Goal: Obtain resource: Obtain resource

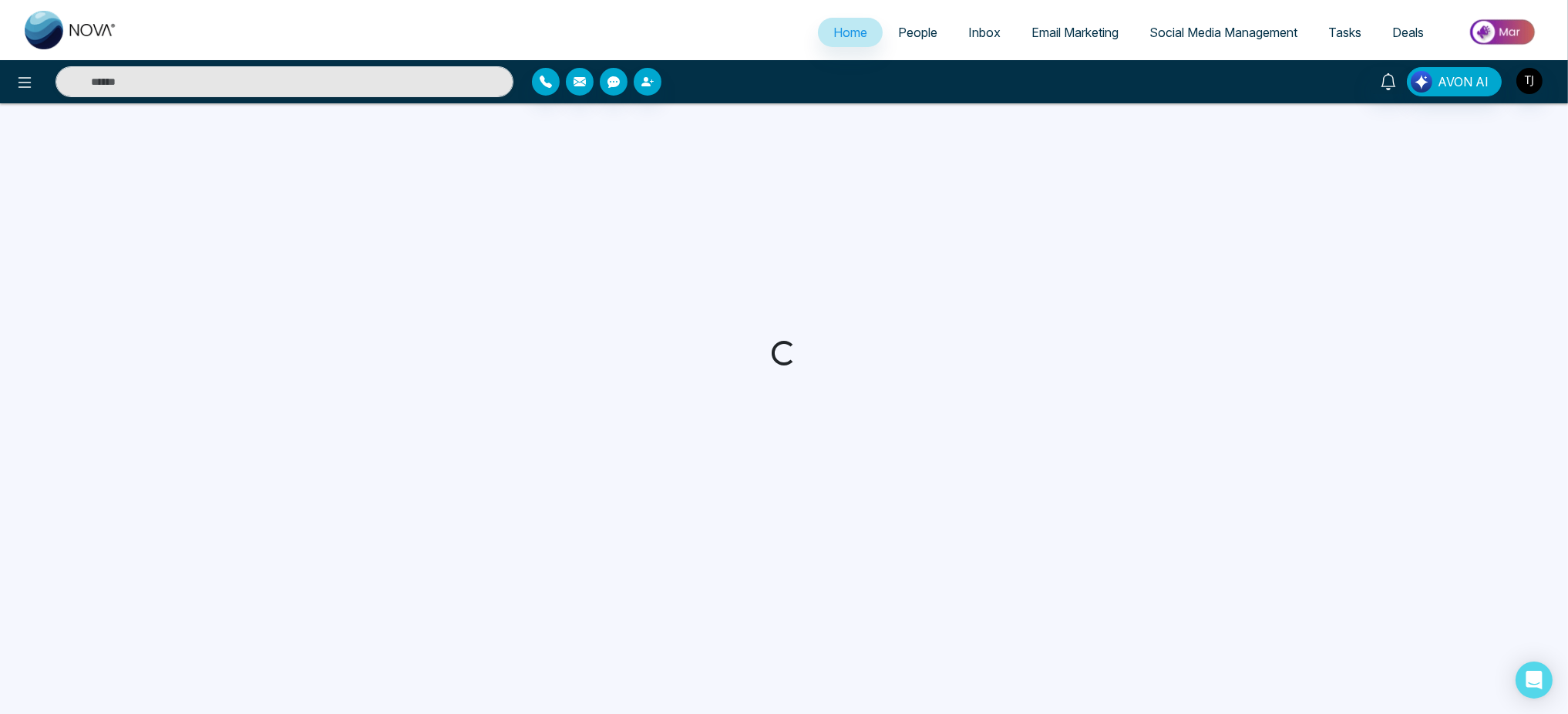
select select "*"
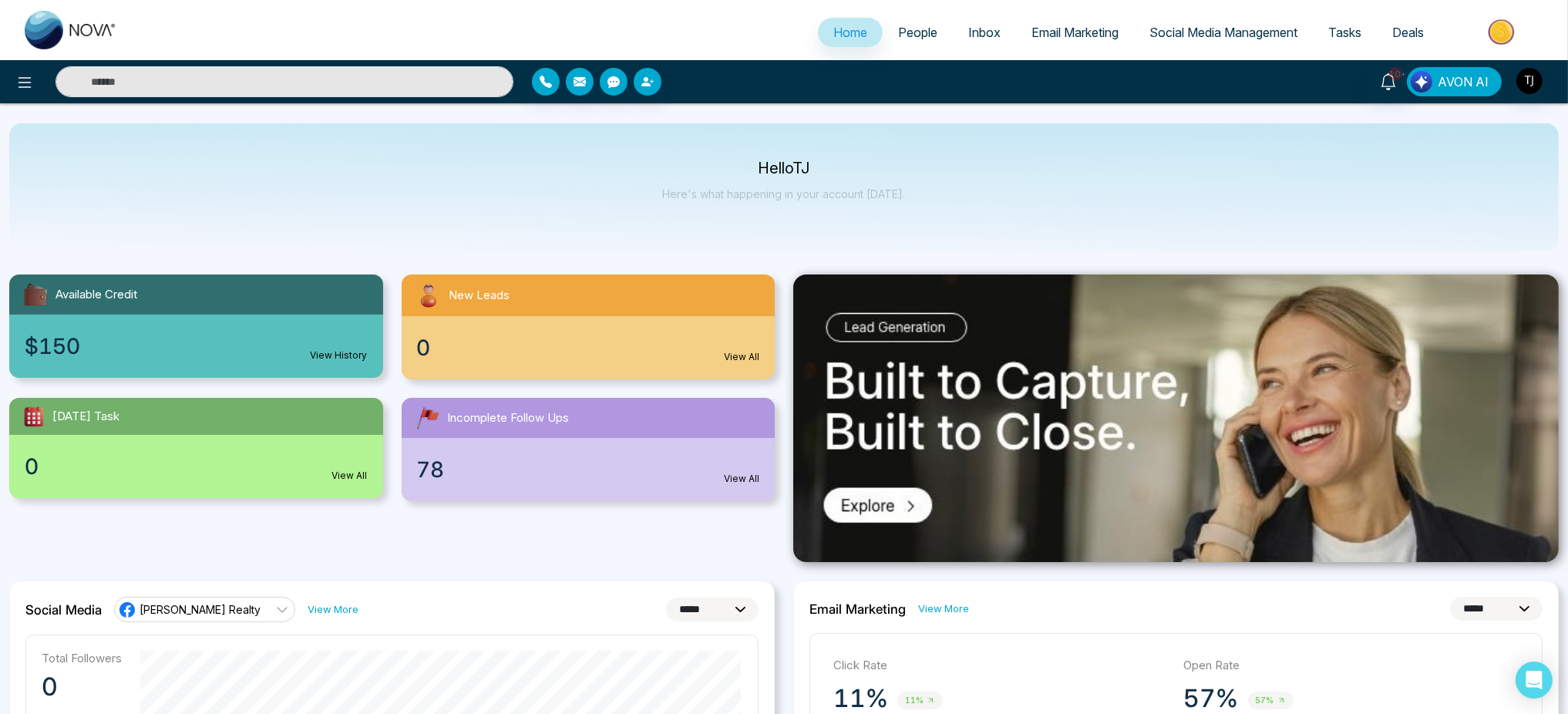
click at [1453, 75] on span "AVON AI" at bounding box center [1463, 81] width 51 height 18
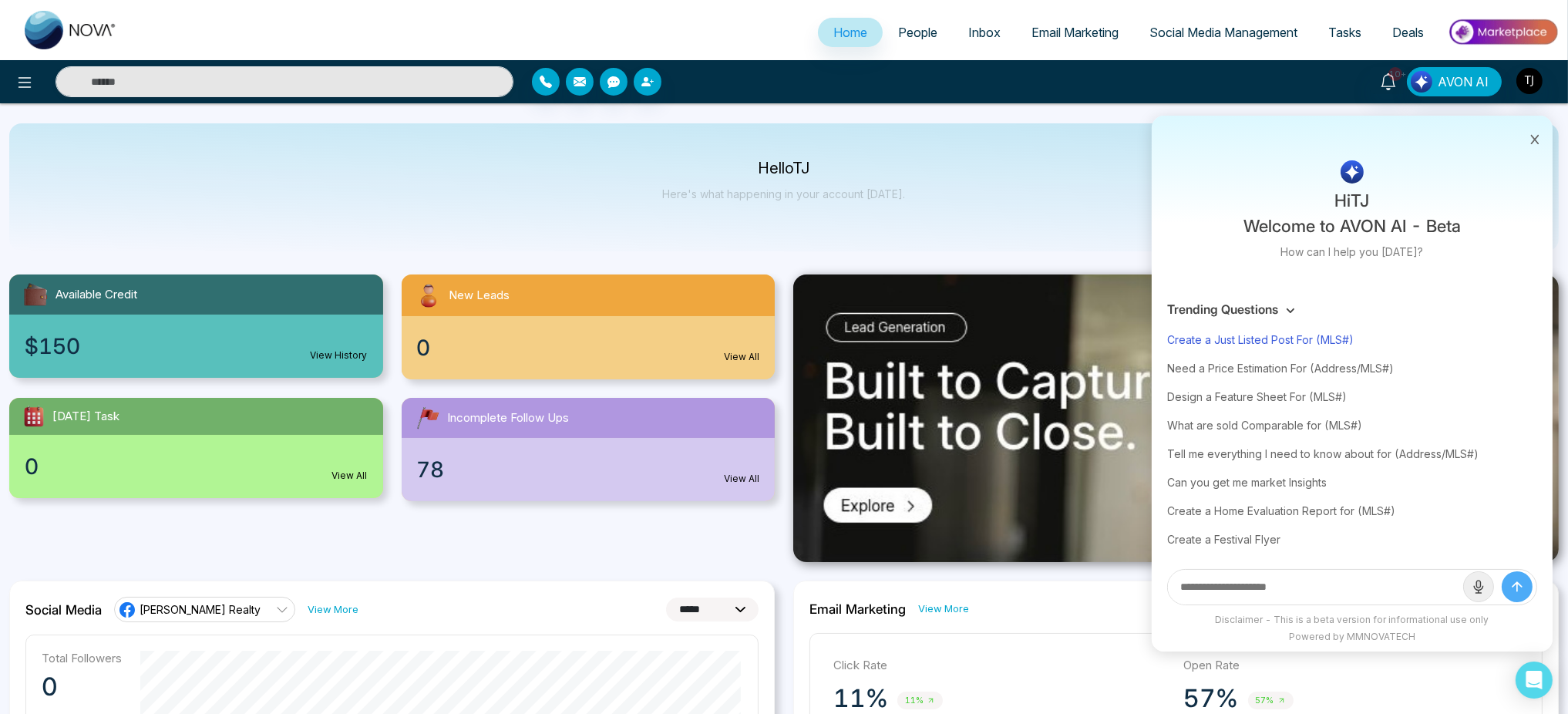
click at [1308, 336] on div "Create a Just Listed Post For (MLS#)" at bounding box center [1352, 339] width 370 height 29
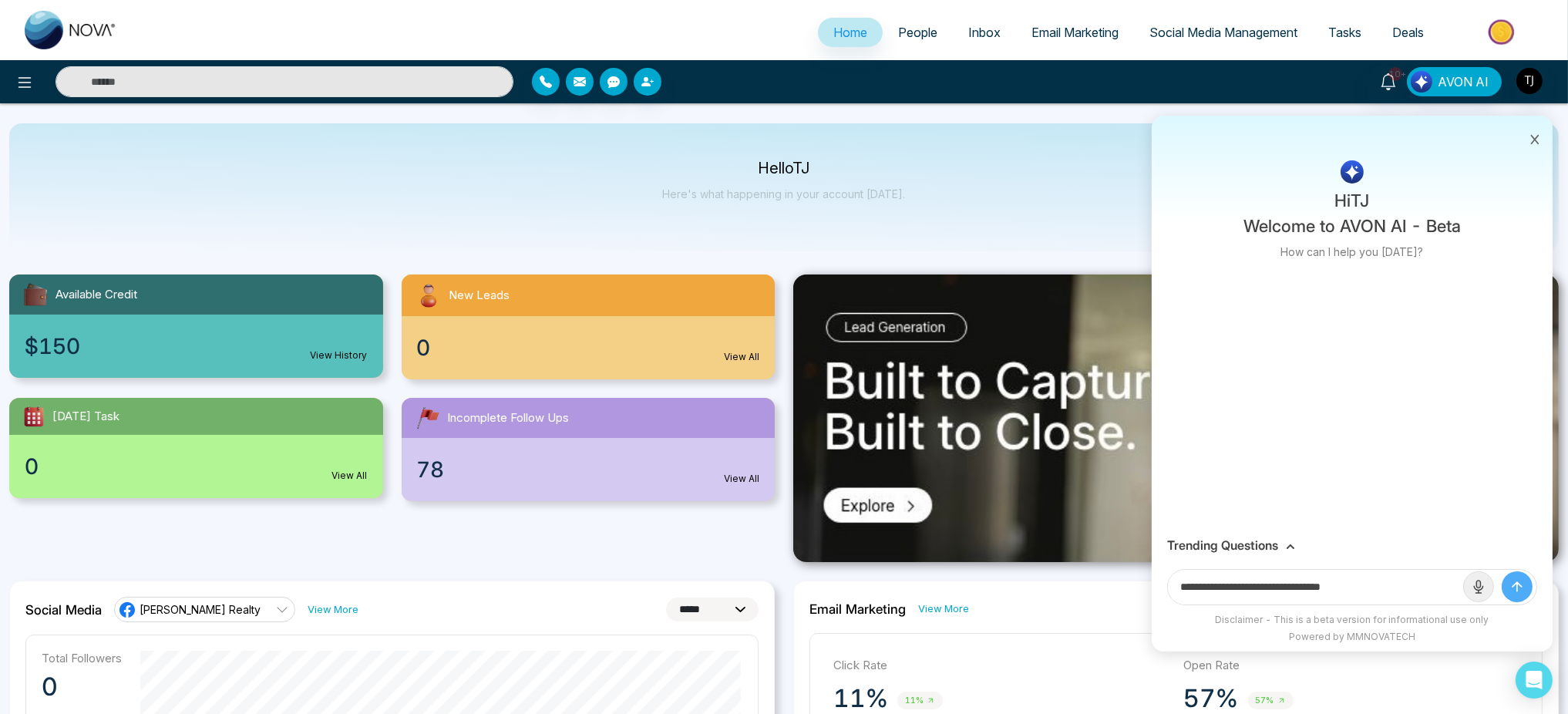
click at [1379, 585] on input "**********" at bounding box center [1315, 587] width 295 height 35
paste input "**********"
type input "**********"
click at [1502, 572] on button "submit" at bounding box center [1516, 586] width 31 height 31
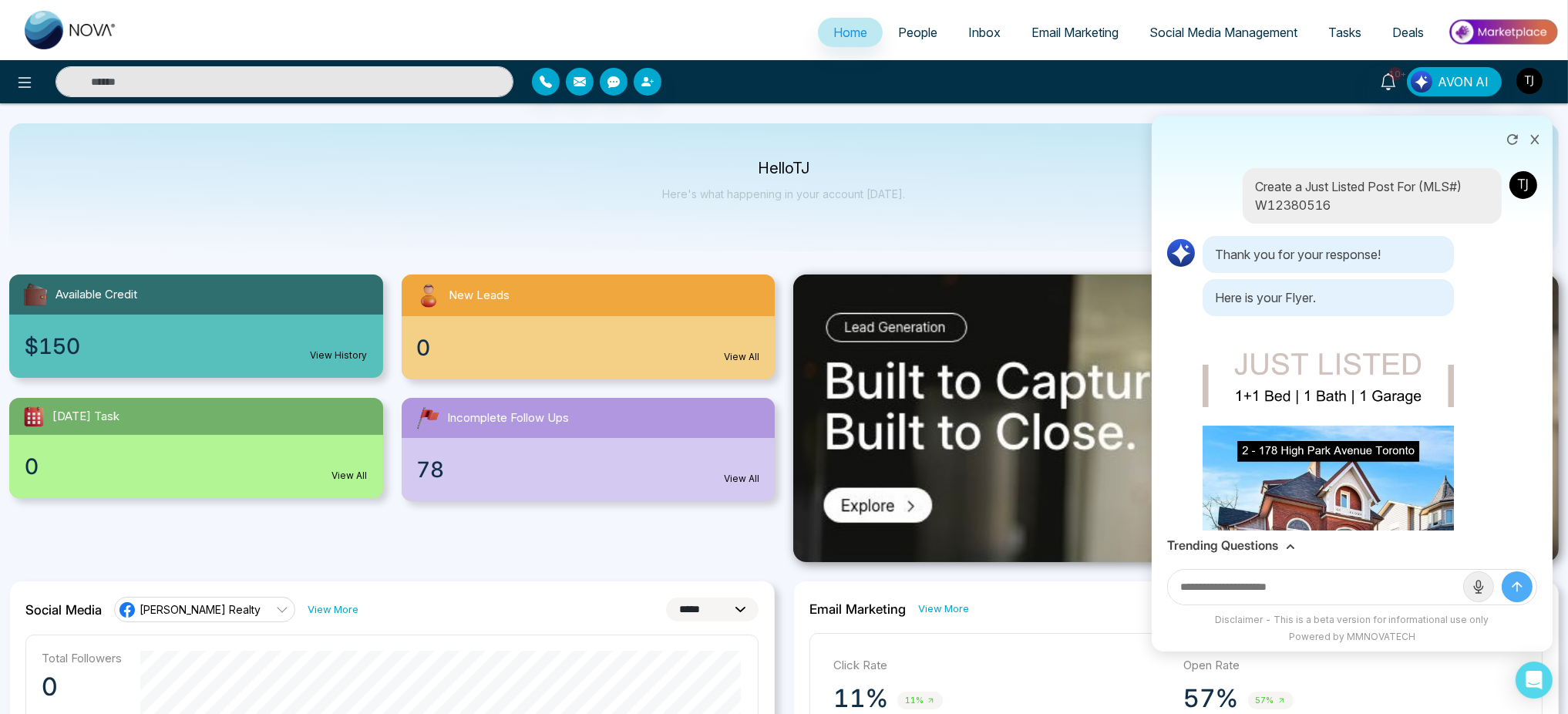
scroll to position [238, 0]
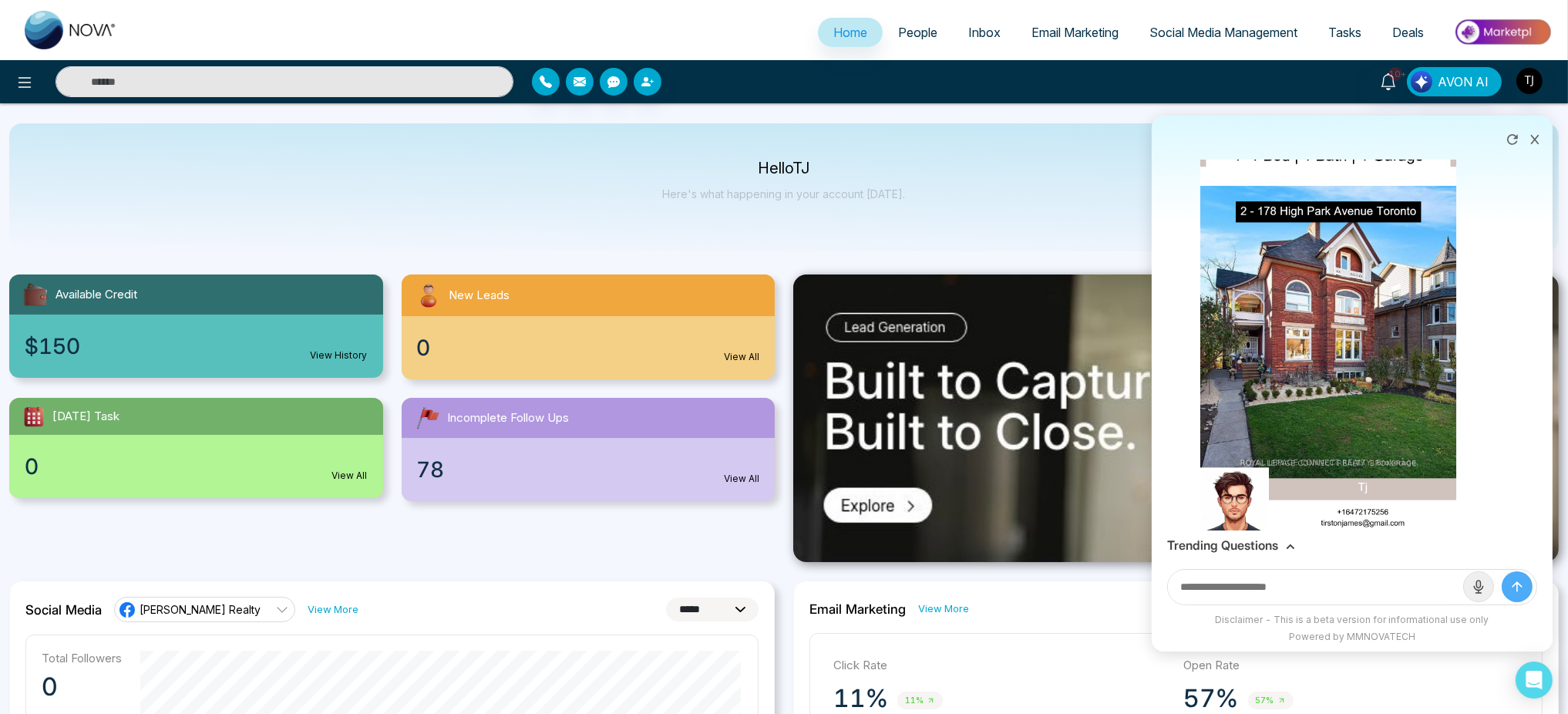
click at [1362, 350] on img at bounding box center [1329, 308] width 257 height 455
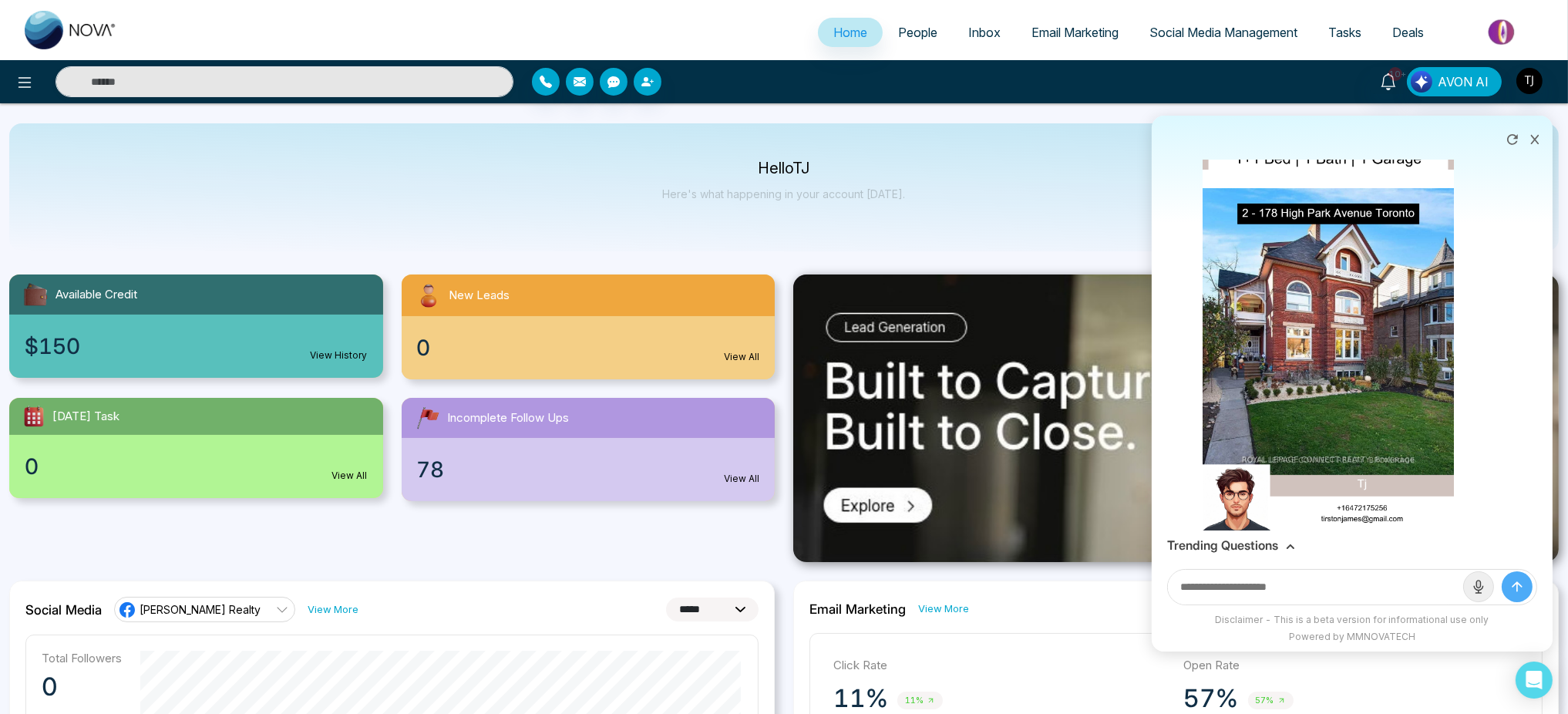
click at [1086, 358] on div "Download" at bounding box center [784, 357] width 1568 height 714
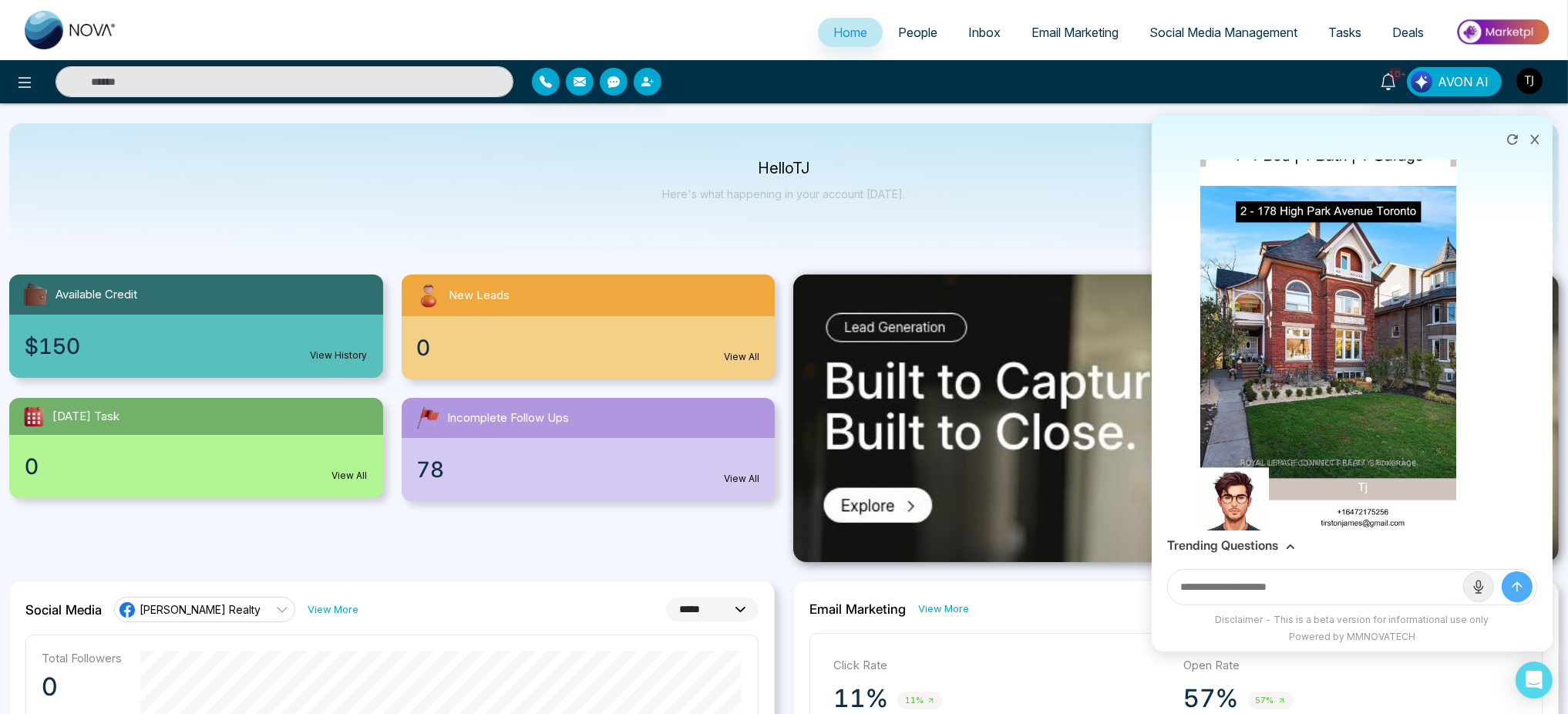
scroll to position [315, 0]
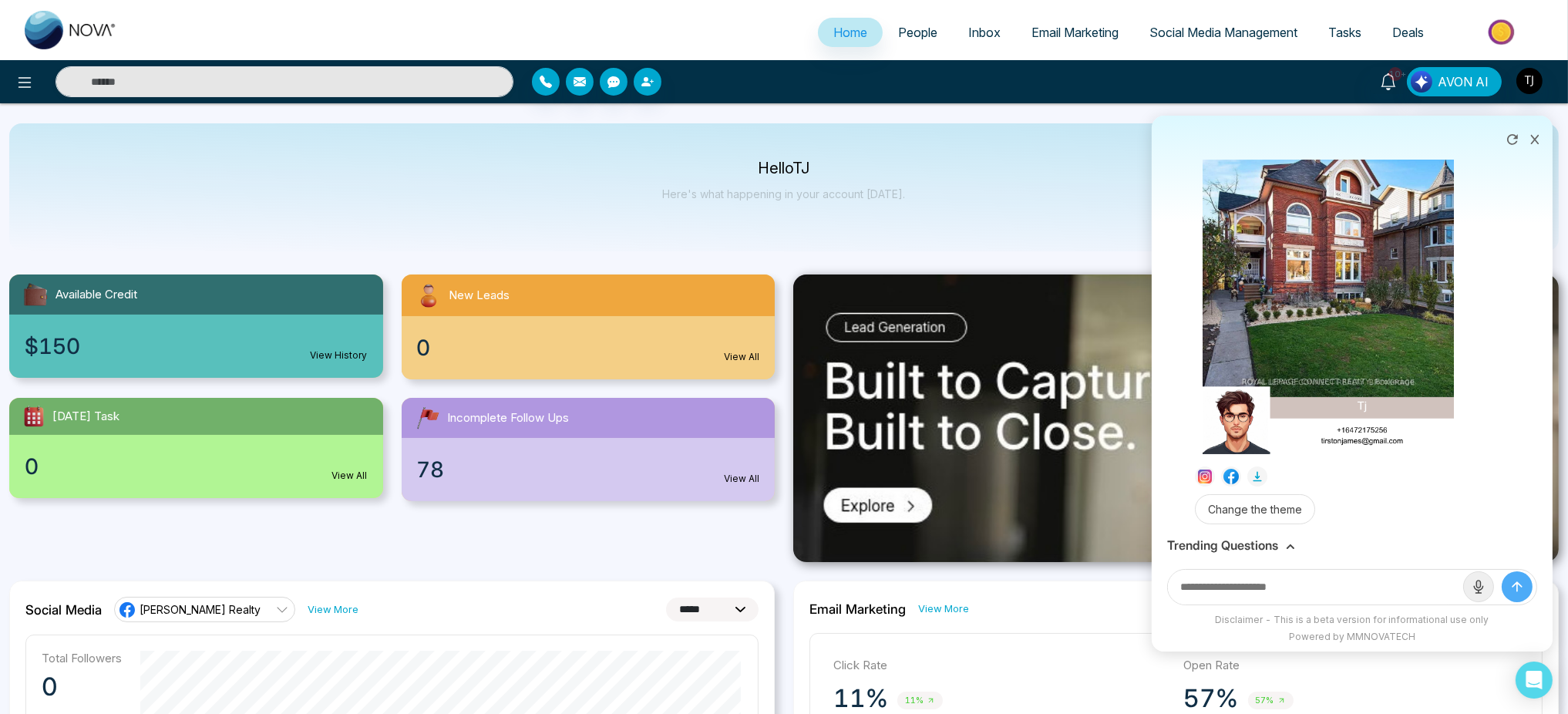
click at [1226, 596] on input "text" at bounding box center [1315, 587] width 295 height 35
type input "**********"
click at [1502, 572] on button "submit" at bounding box center [1516, 586] width 31 height 31
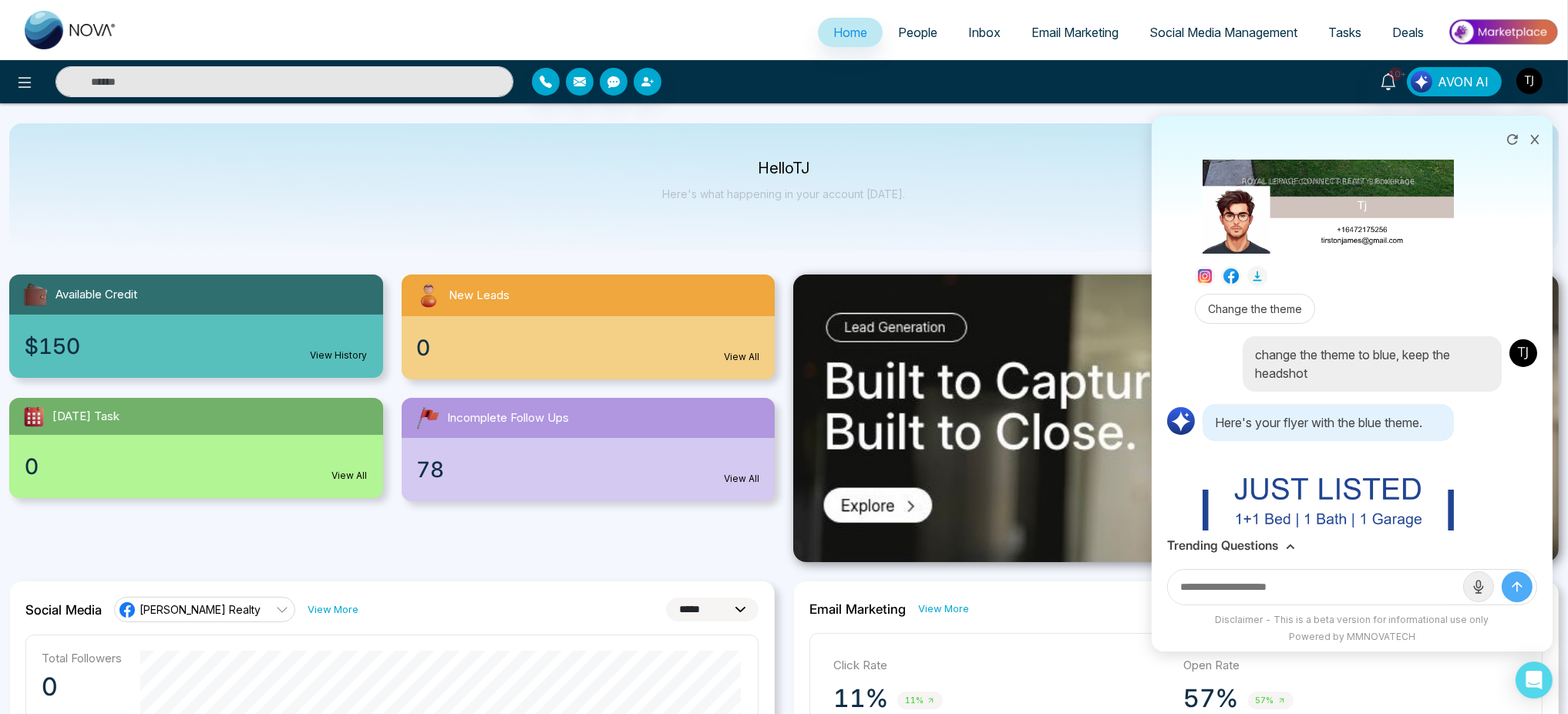
scroll to position [943, 0]
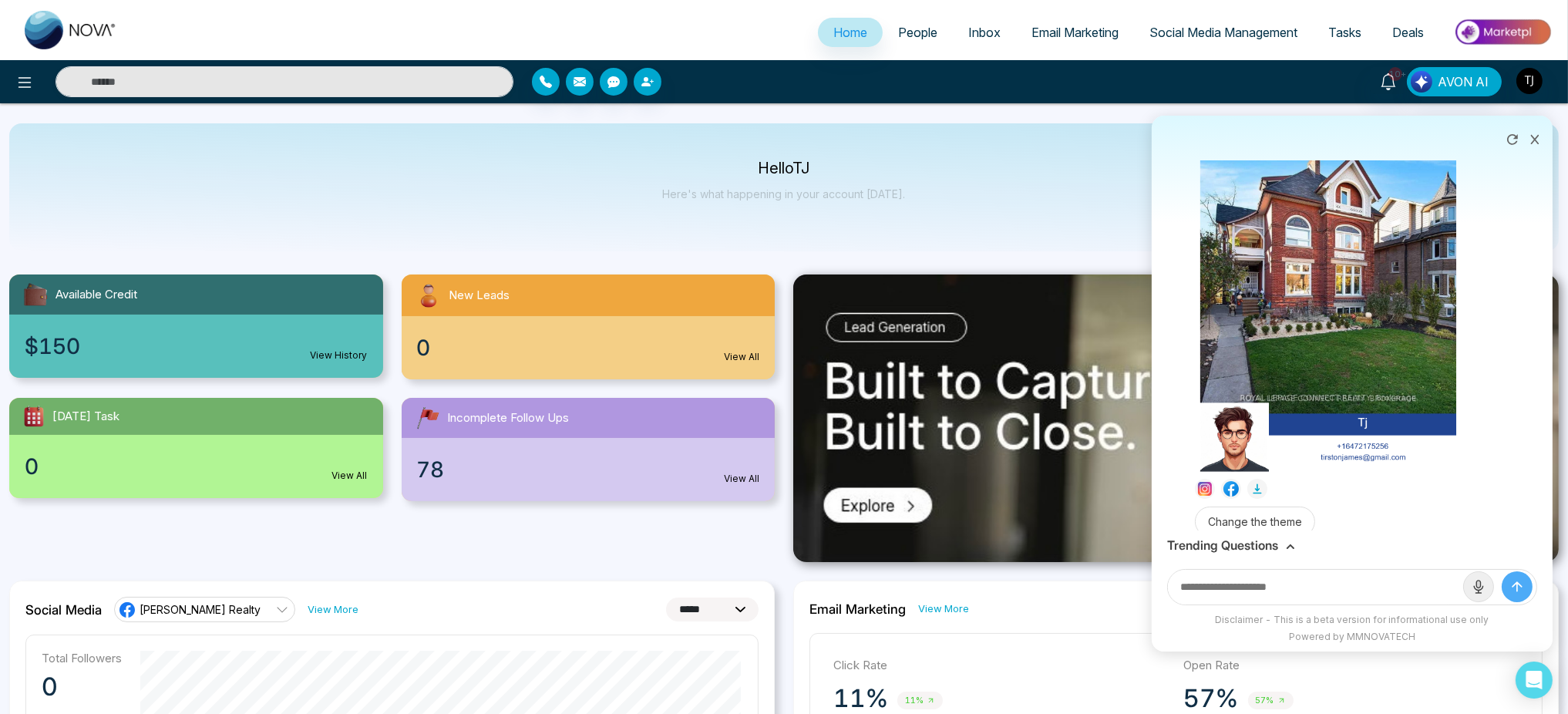
click at [1338, 356] on img at bounding box center [1329, 243] width 257 height 455
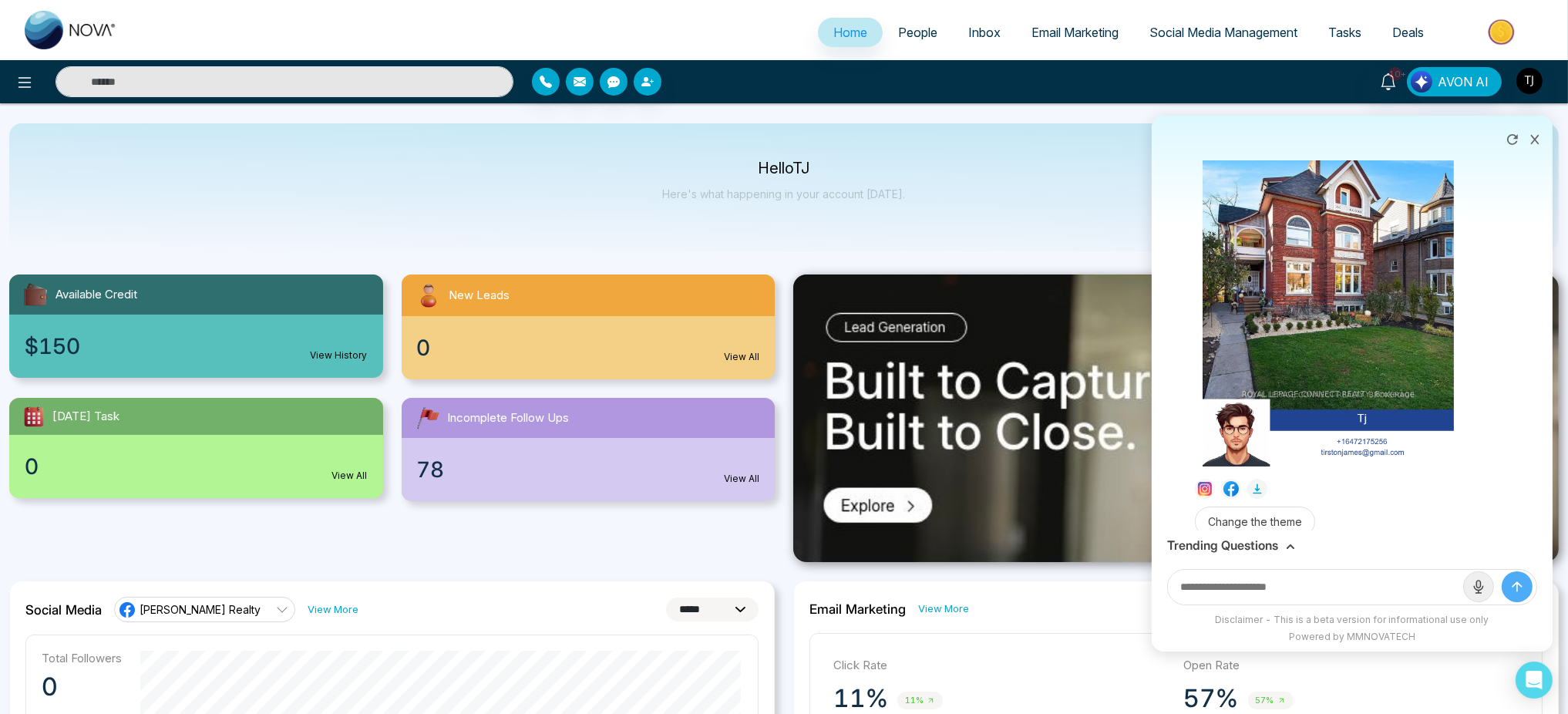
click at [1020, 277] on div "Download" at bounding box center [784, 357] width 1568 height 714
click at [1527, 85] on img "button" at bounding box center [1530, 81] width 26 height 26
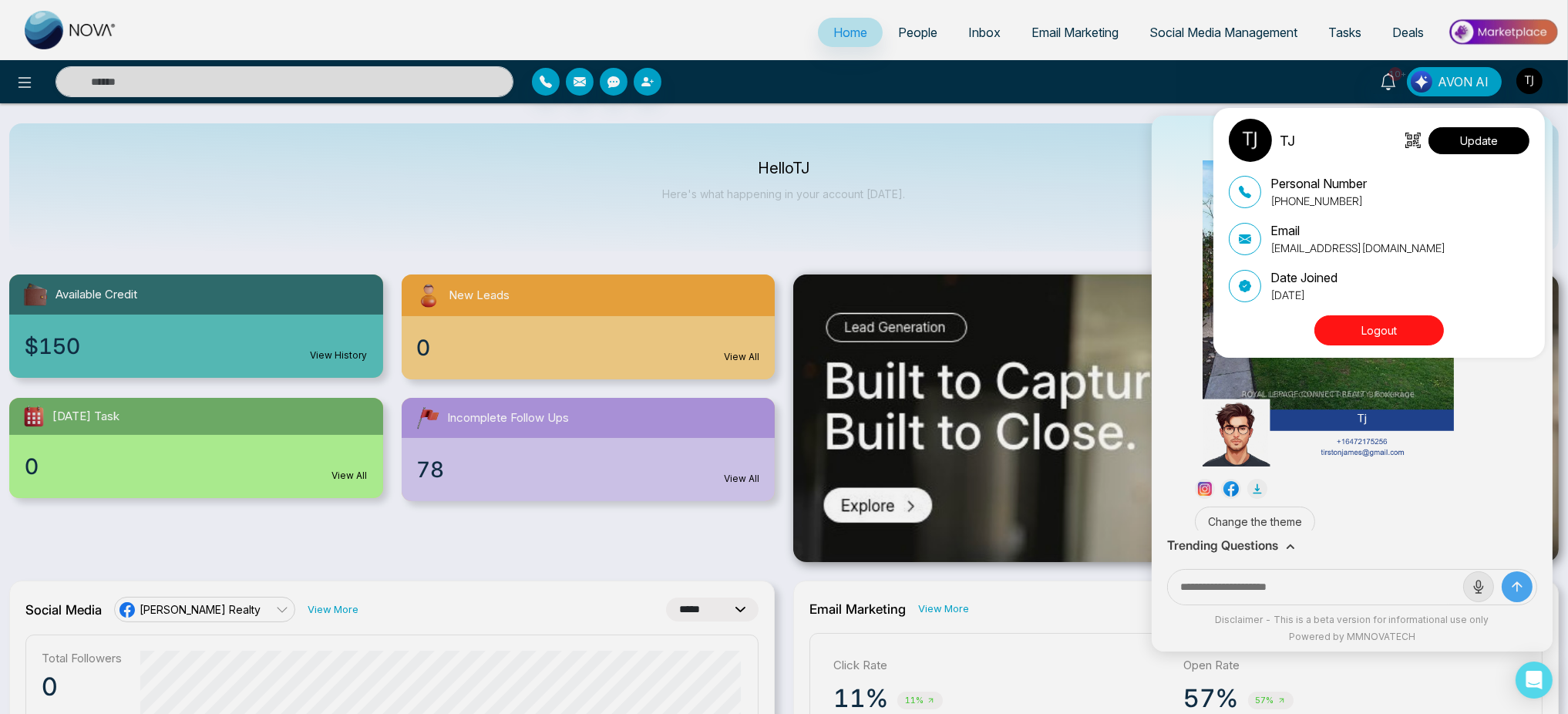
click at [1475, 139] on button "Update" at bounding box center [1480, 141] width 101 height 27
select select
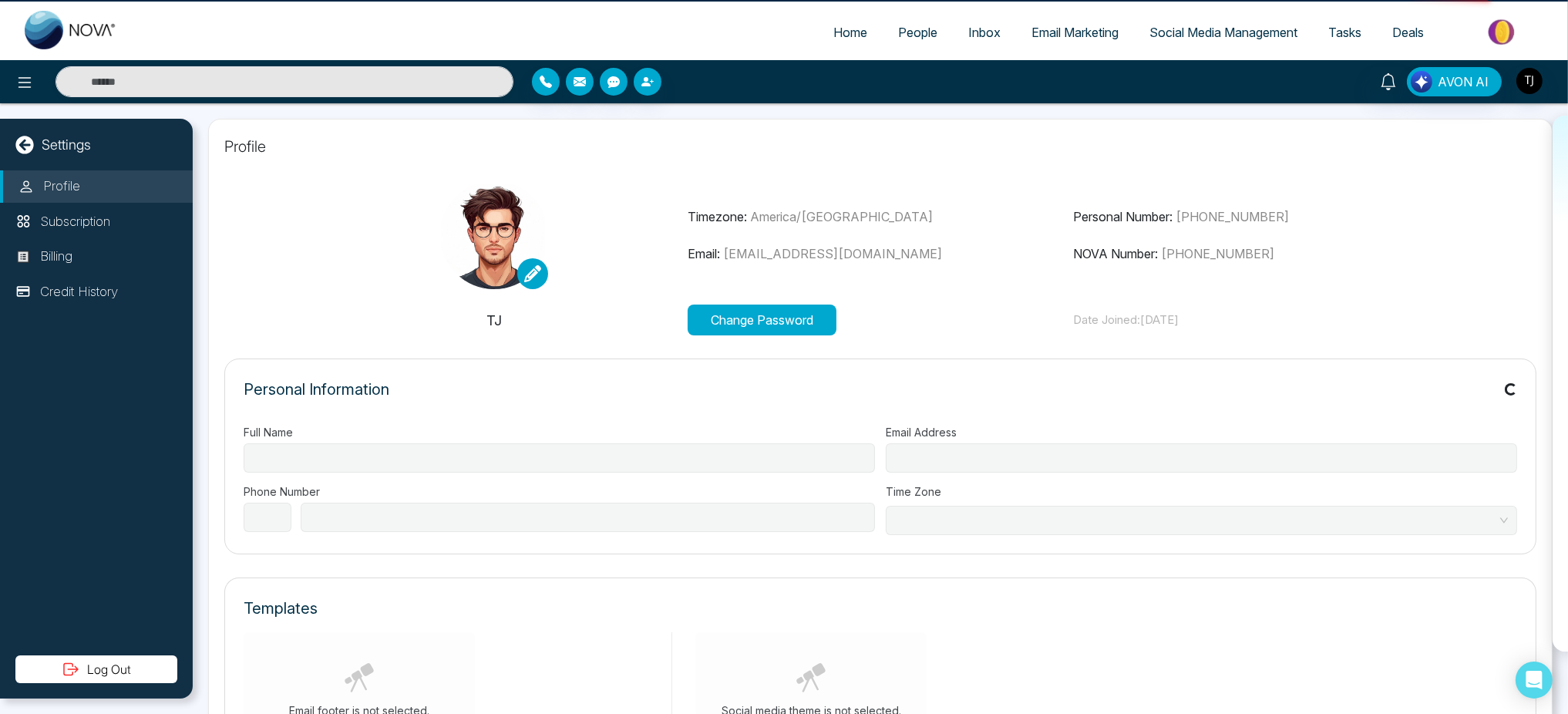
type input "**"
type input "**********"
select select "**"
type input "**********"
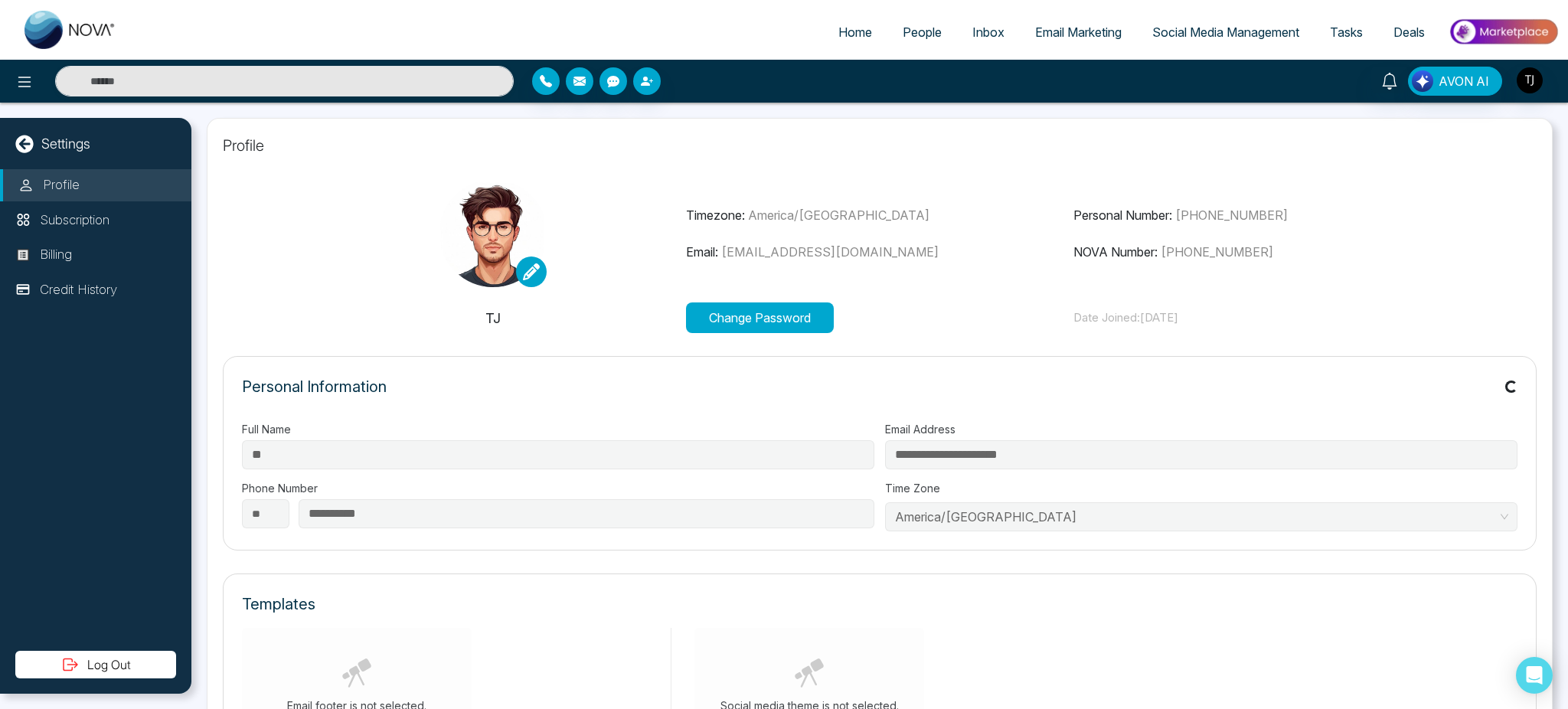
scroll to position [141, 0]
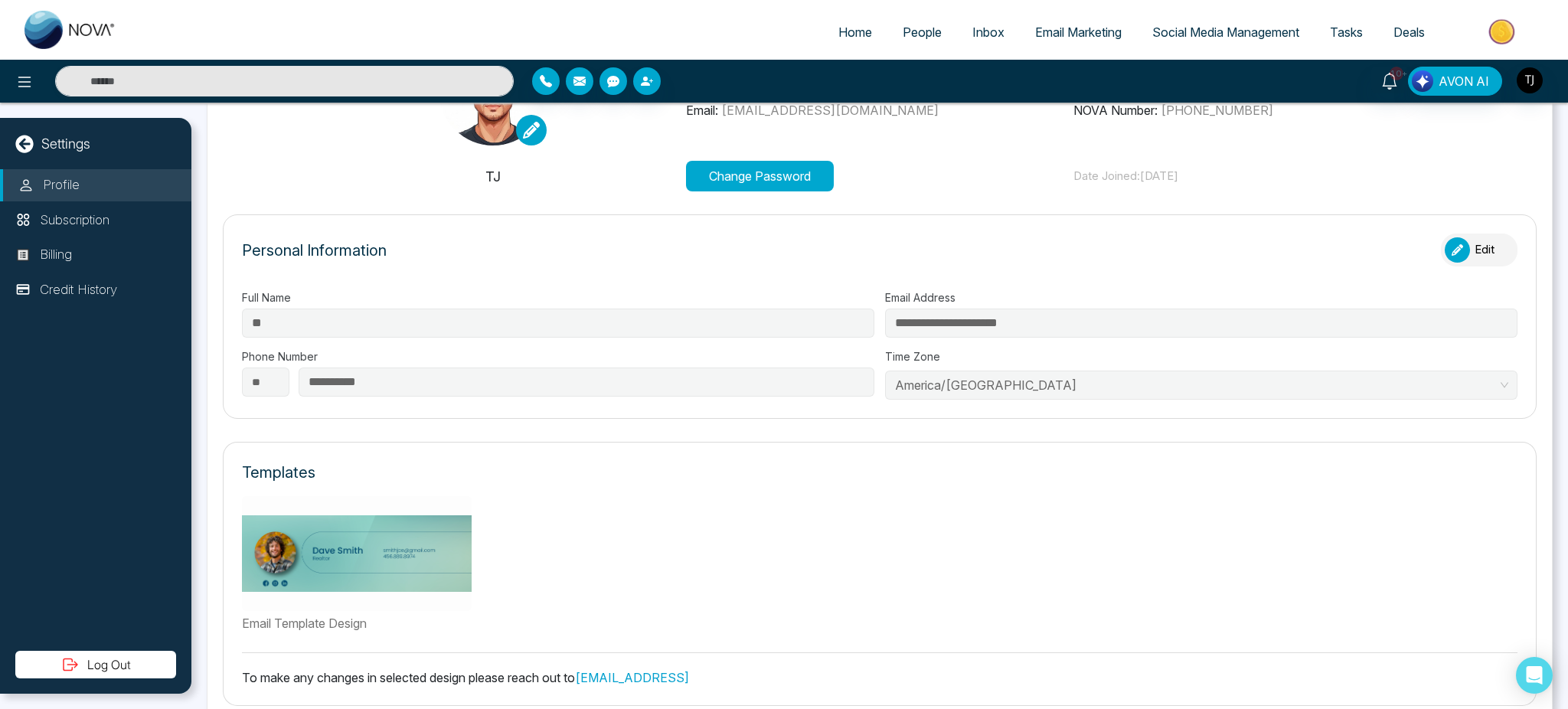
click at [1452, 249] on icon "button" at bounding box center [1457, 249] width 11 height 11
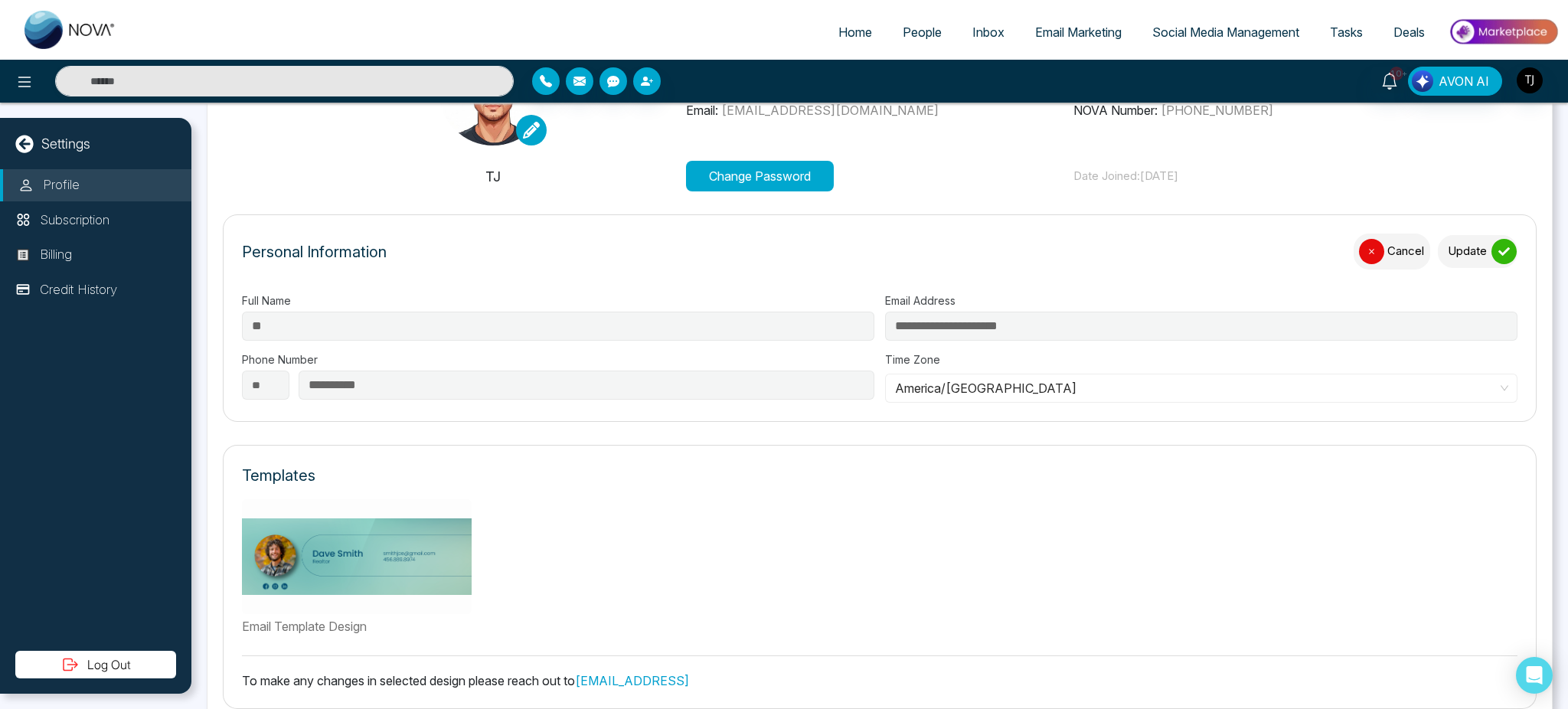
click at [1374, 250] on button "Cancel" at bounding box center [1392, 251] width 76 height 36
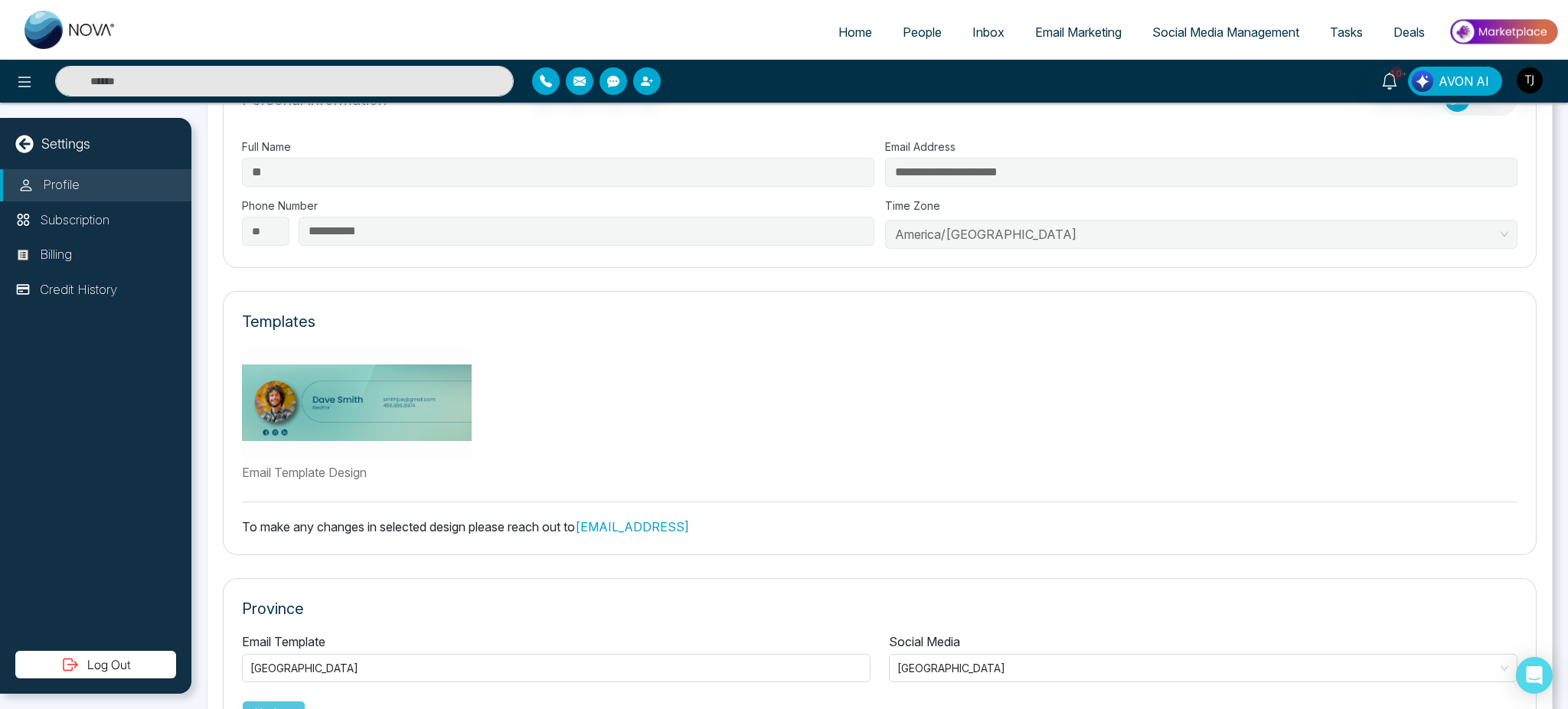
scroll to position [294, 0]
click at [1422, 82] on img "button" at bounding box center [1422, 81] width 22 height 22
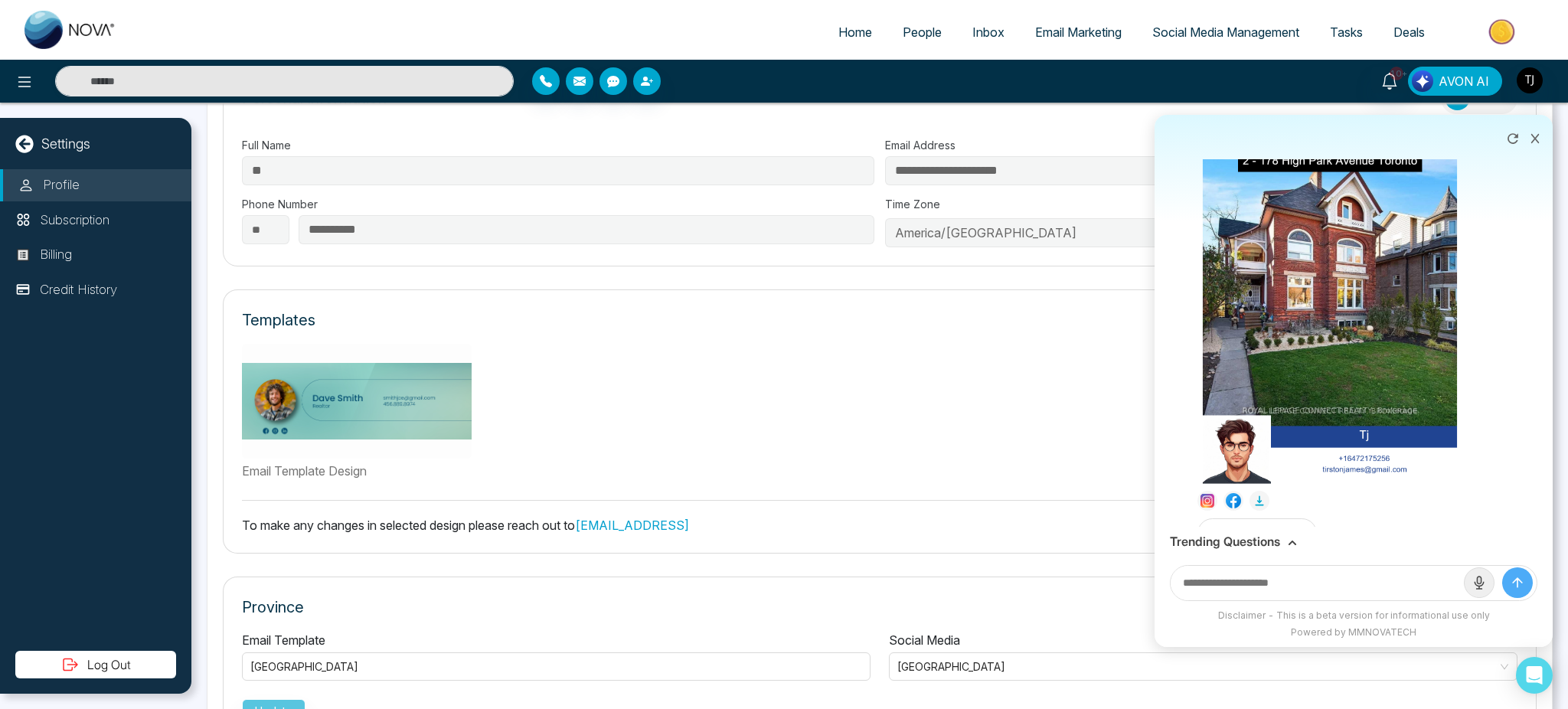
scroll to position [929, 0]
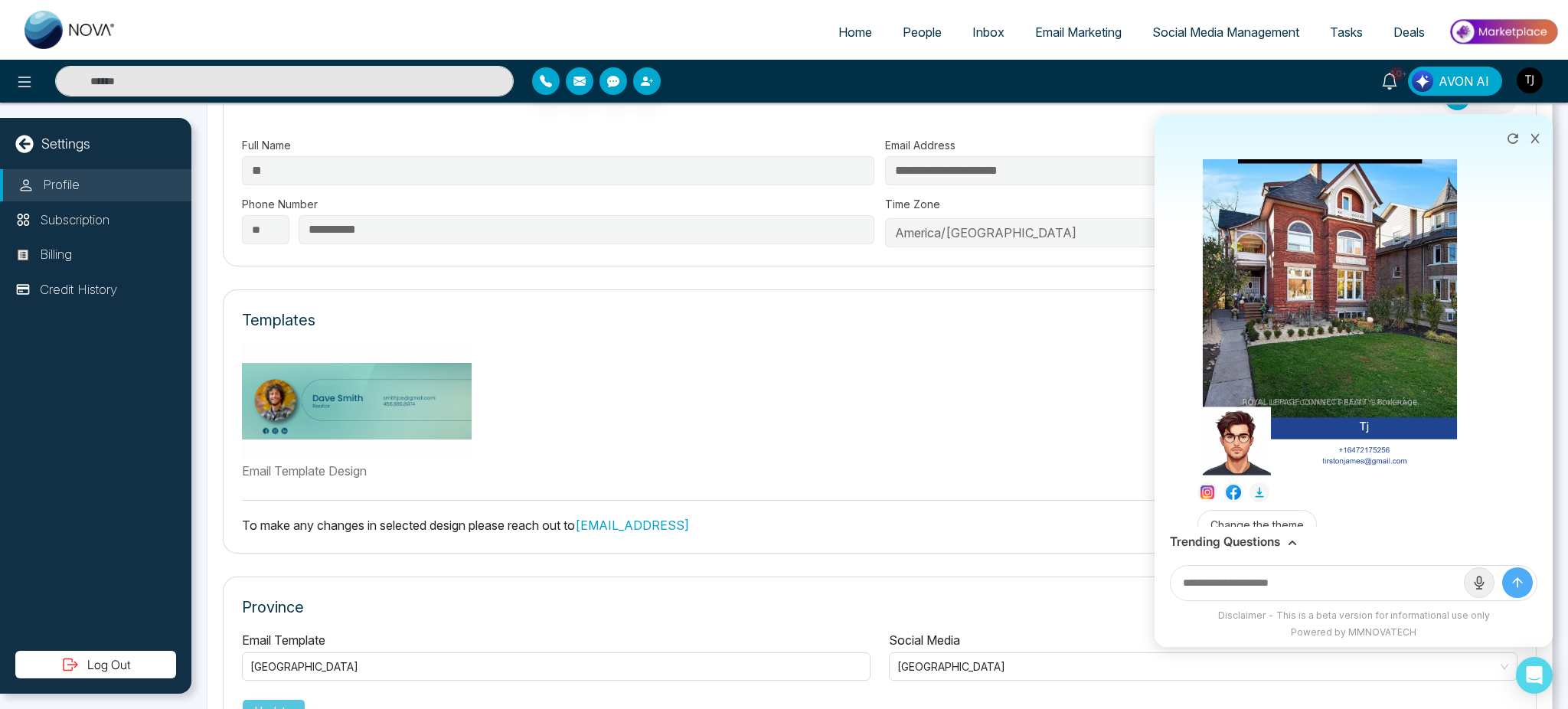
click at [1373, 391] on img at bounding box center [1330, 248] width 255 height 452
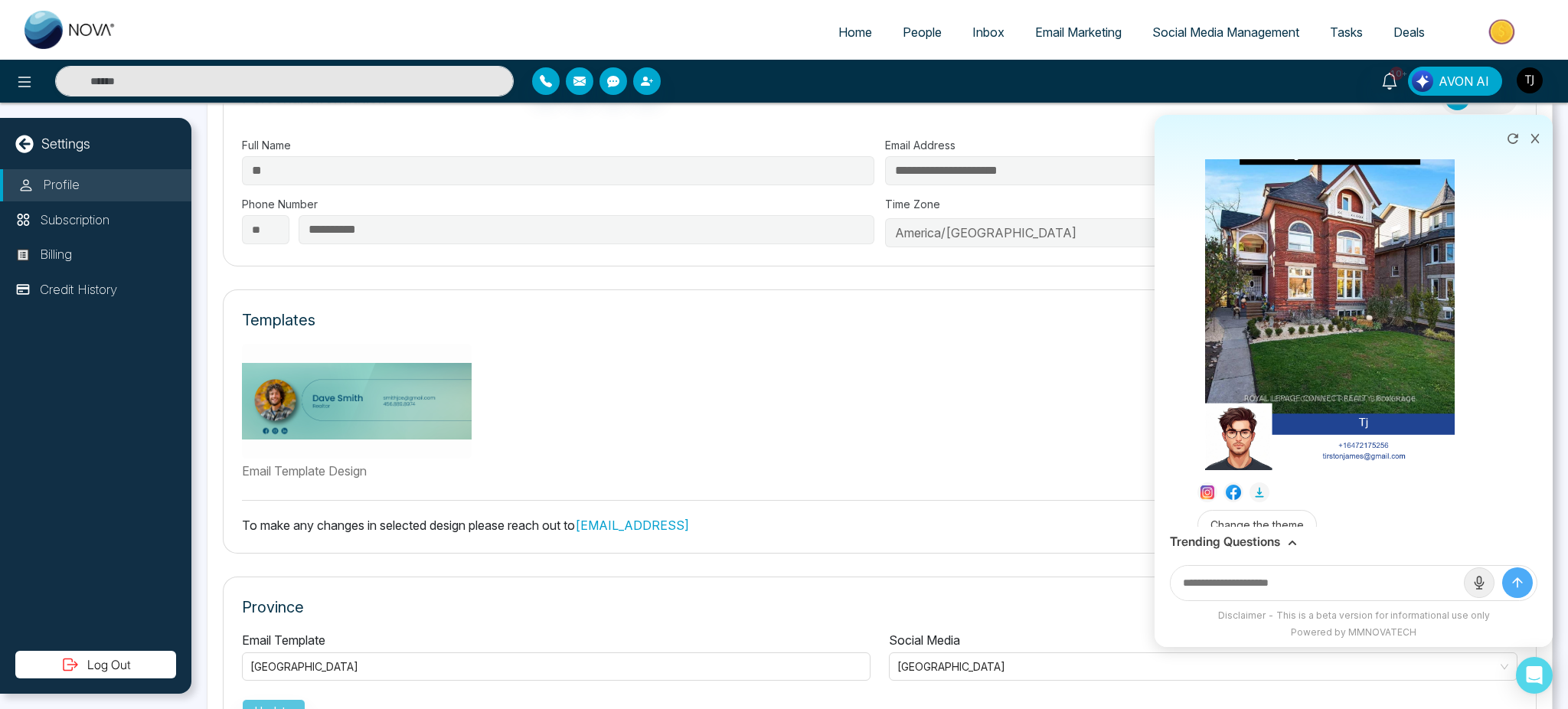
click at [1373, 391] on div "Download" at bounding box center [784, 354] width 1568 height 709
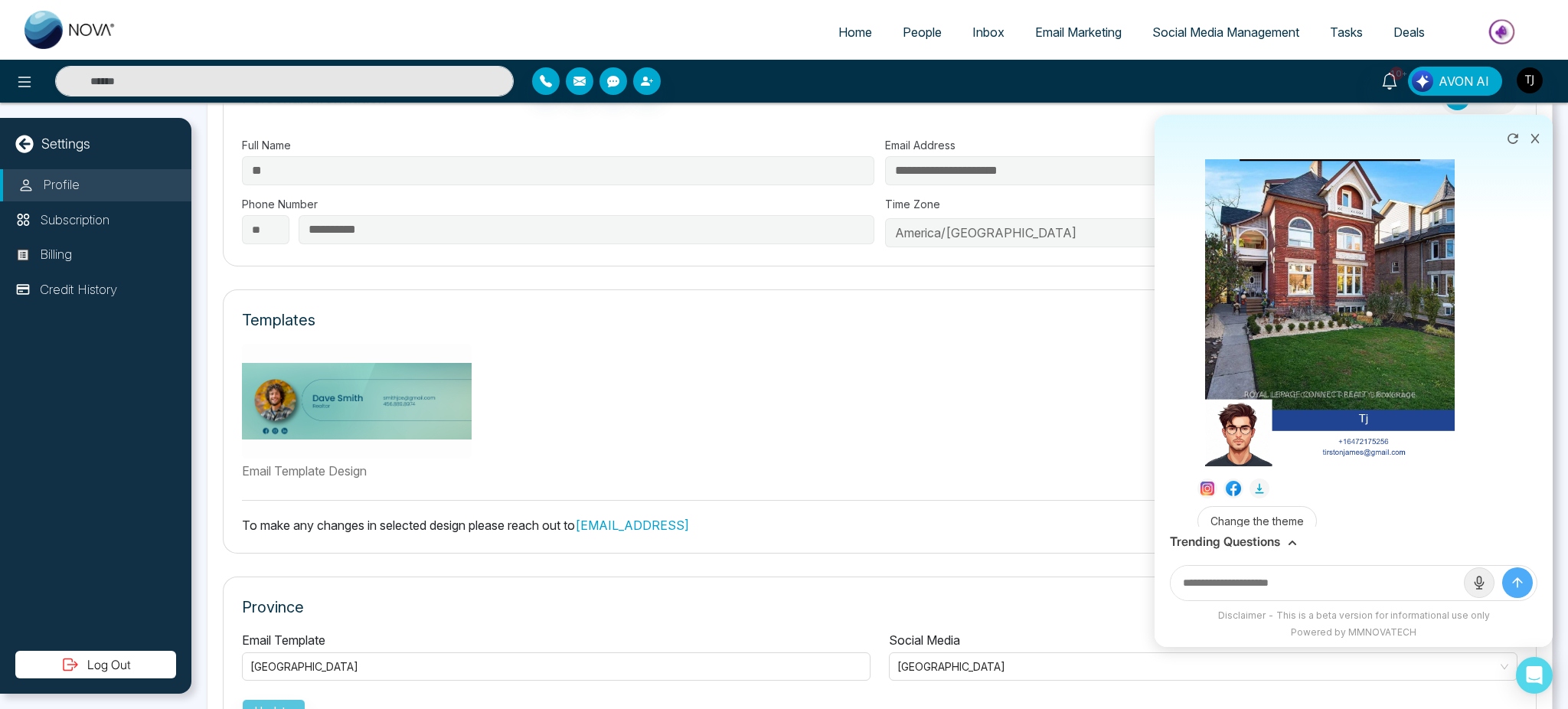
scroll to position [936, 0]
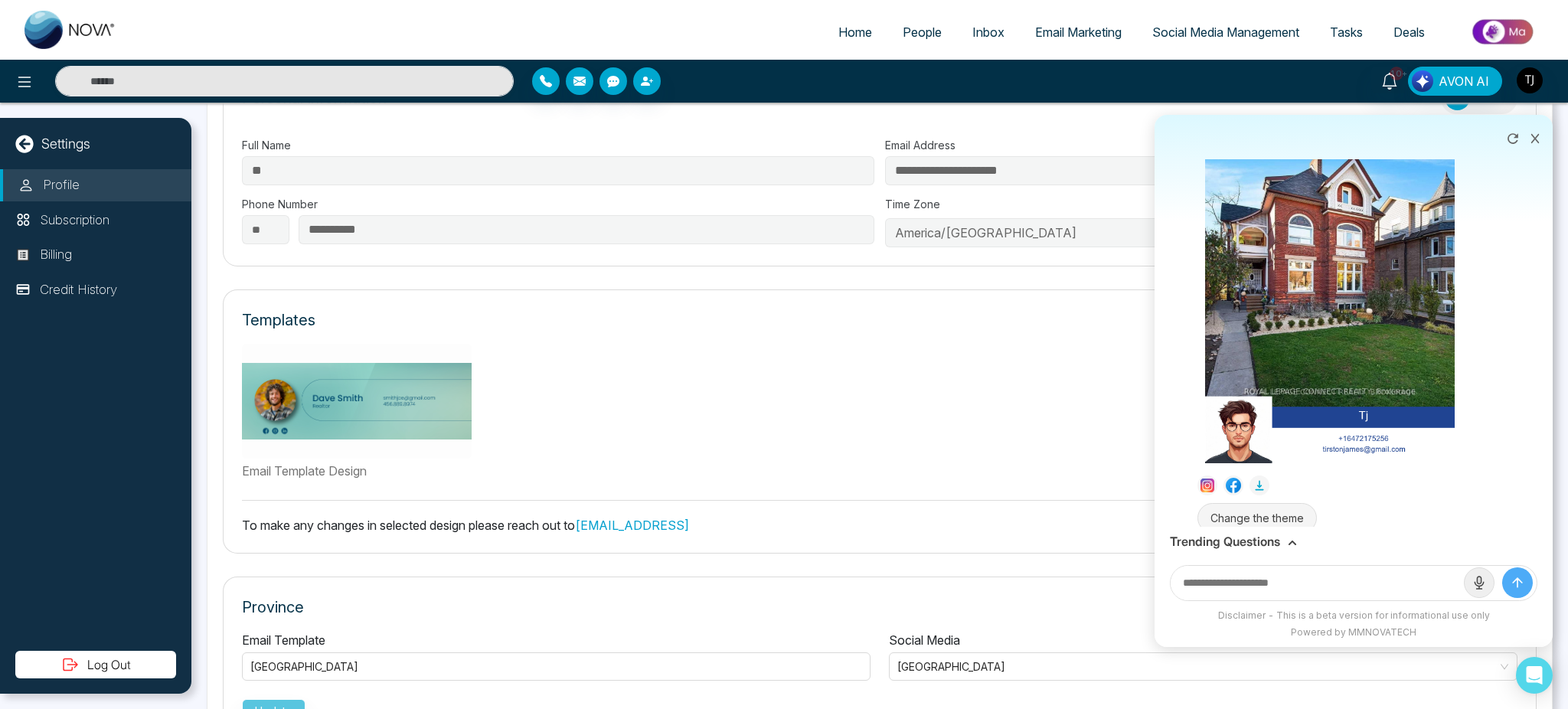
click at [1271, 503] on button "Change the theme" at bounding box center [1257, 518] width 120 height 30
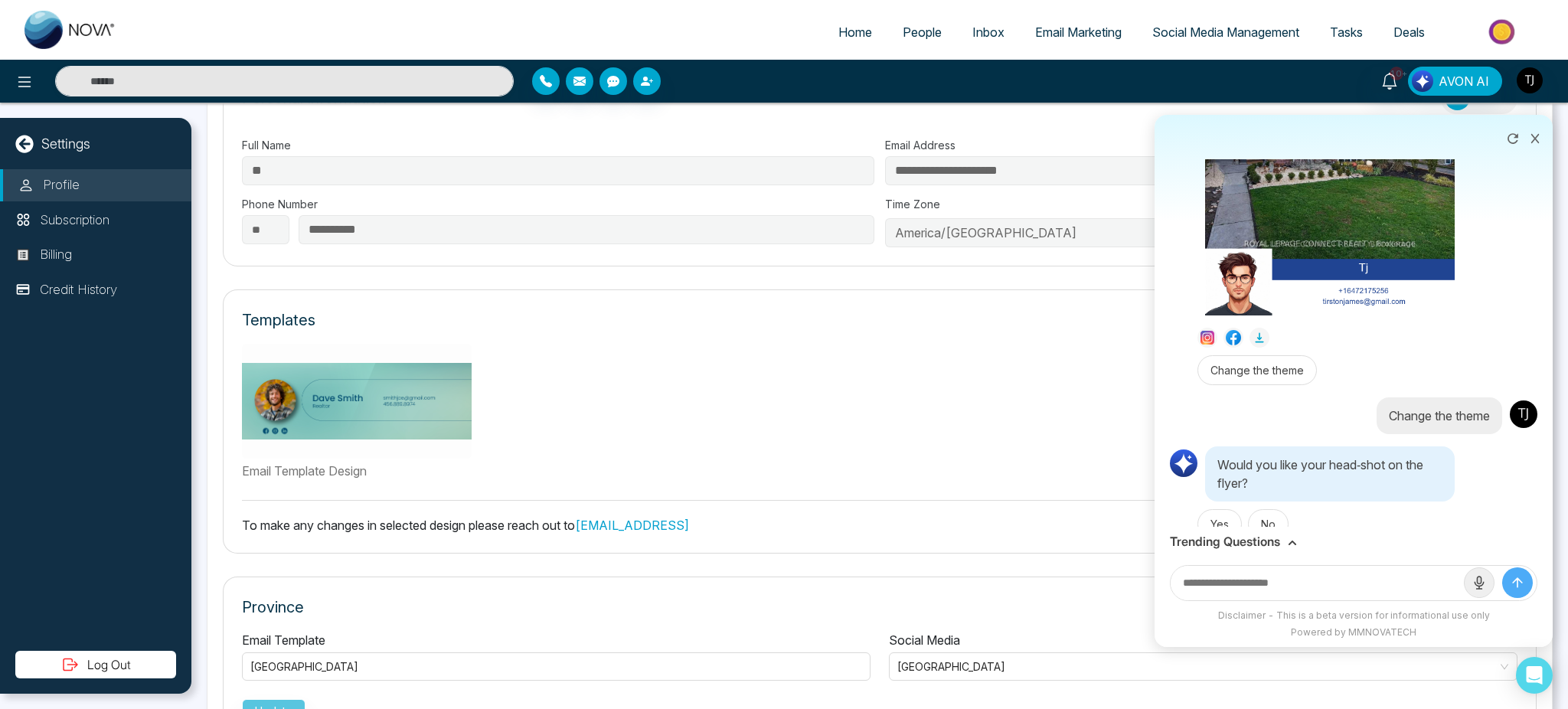
scroll to position [1091, 0]
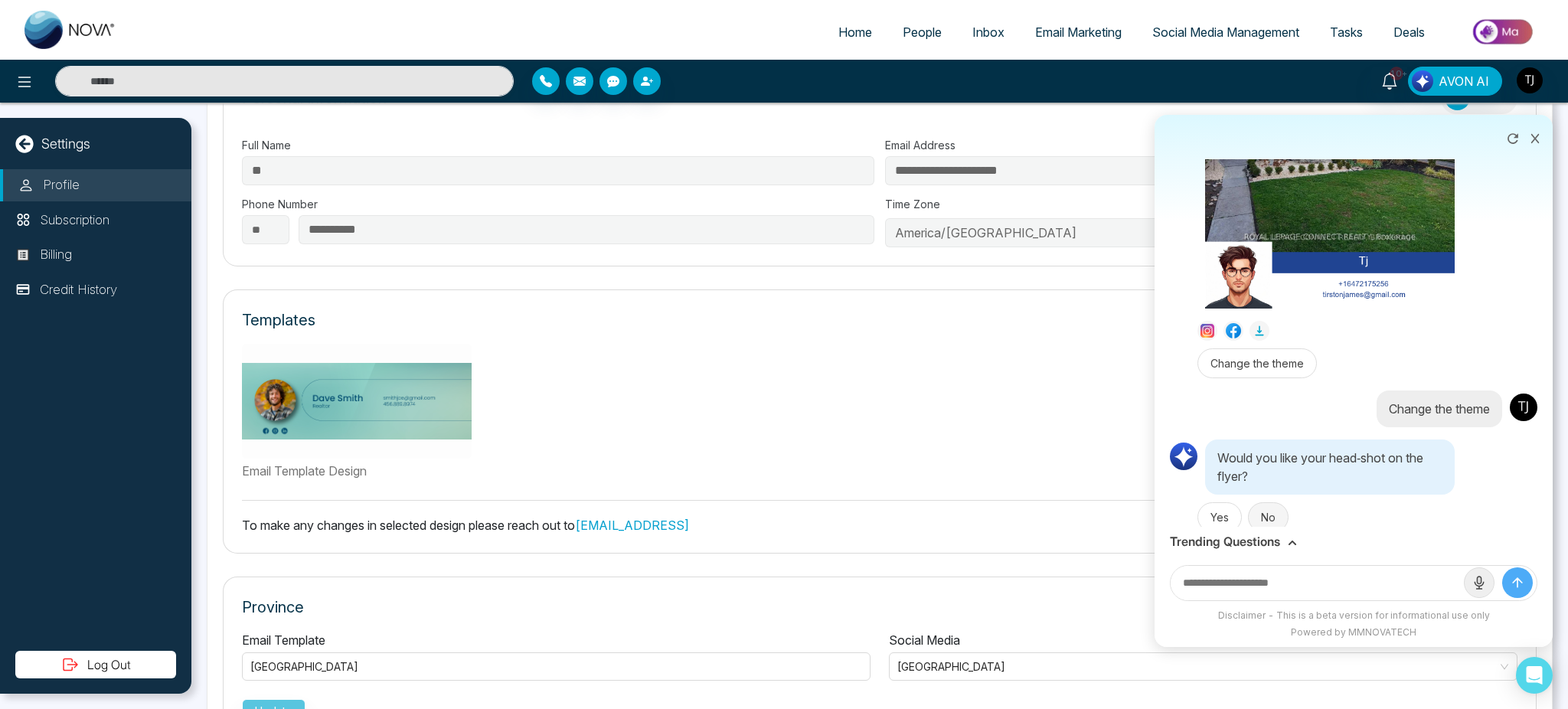
click at [1267, 502] on button "No" at bounding box center [1268, 517] width 41 height 30
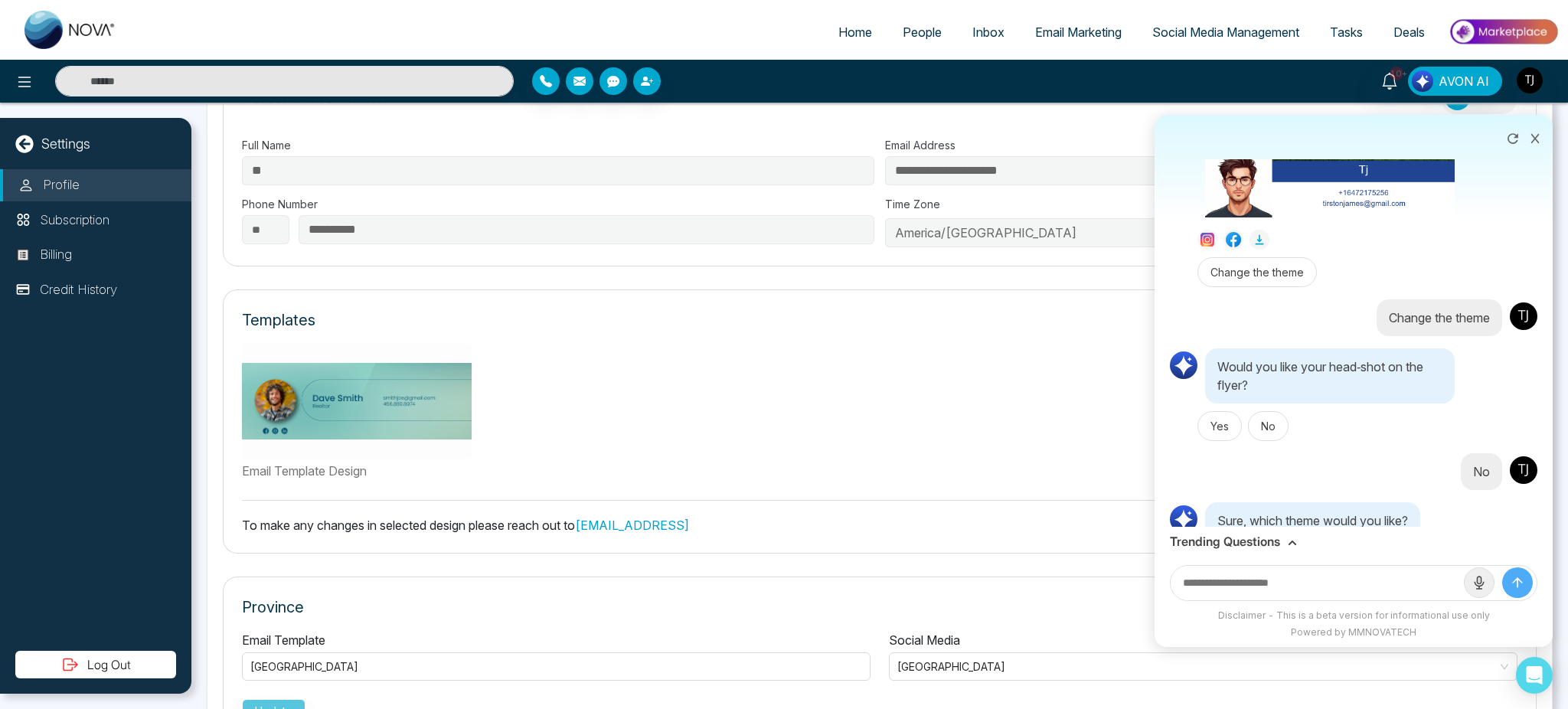
scroll to position [1219, 0]
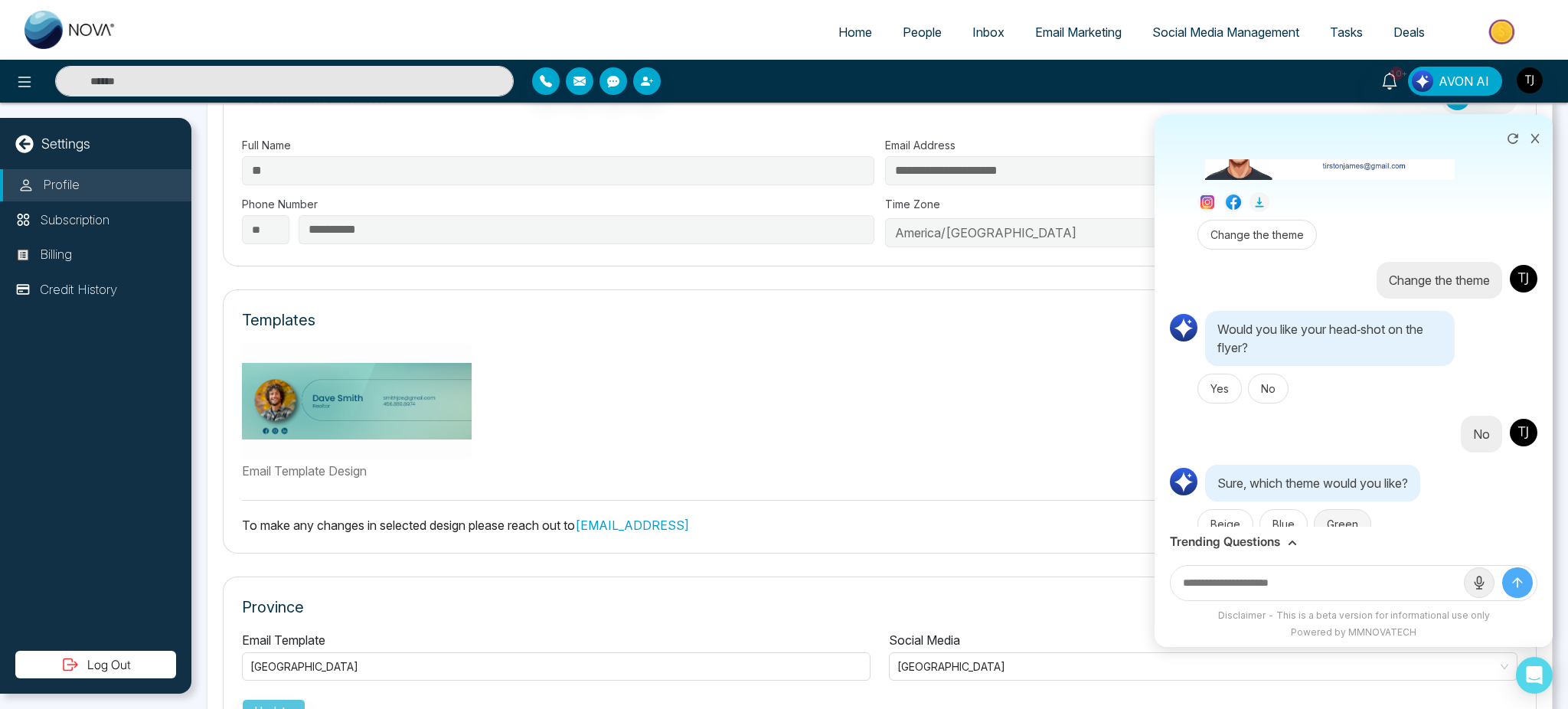
click at [1328, 509] on button "Green" at bounding box center [1342, 524] width 57 height 30
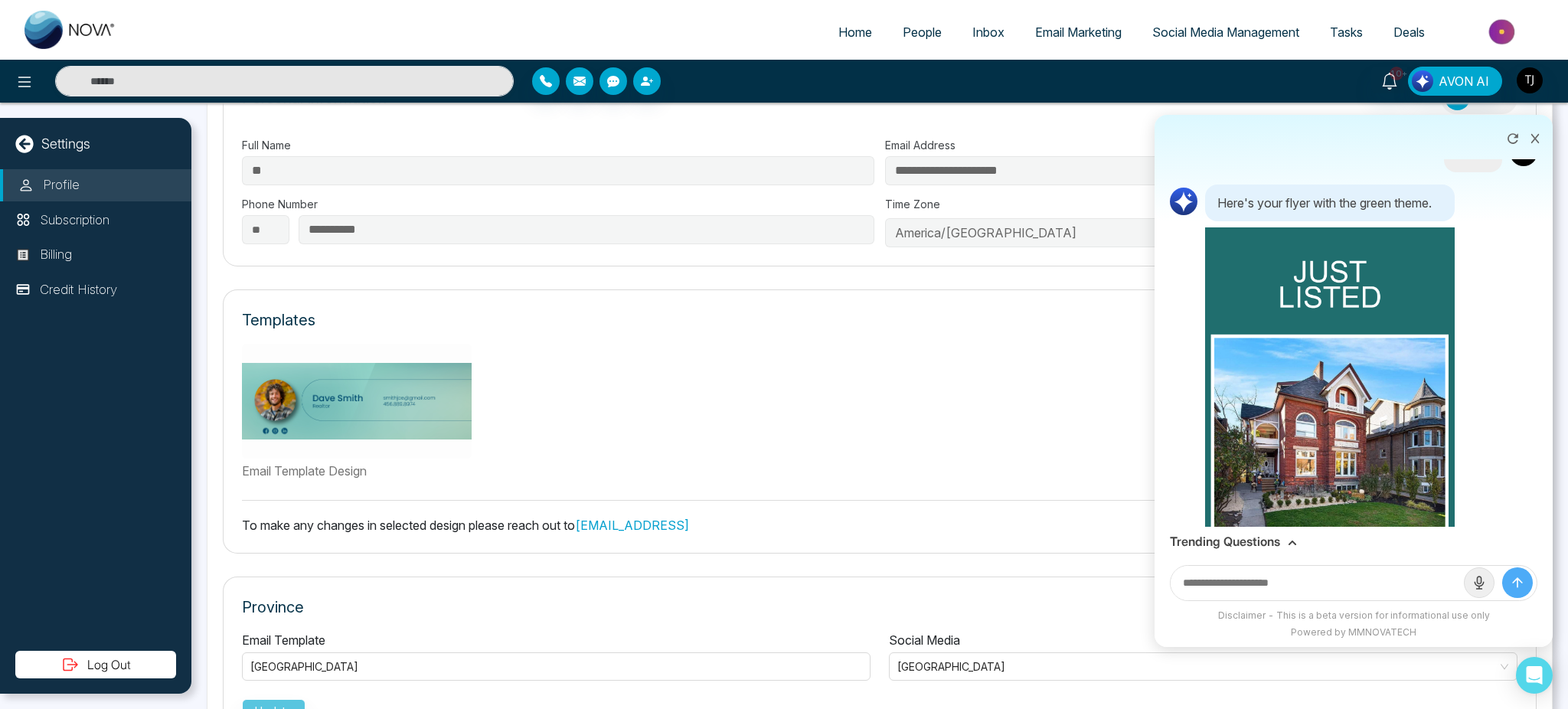
scroll to position [1849, 0]
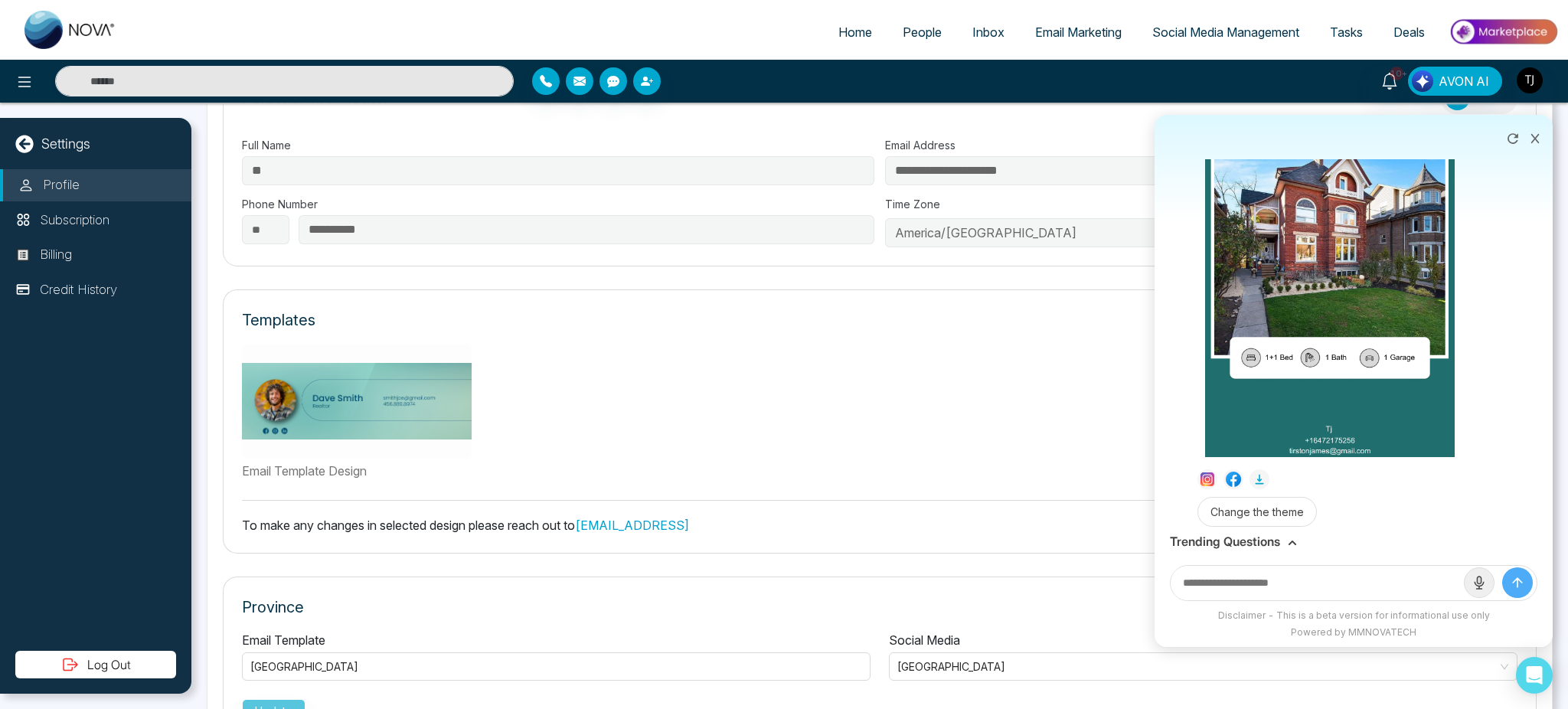
click at [1232, 540] on h3 "Trending Questions" at bounding box center [1224, 542] width 110 height 15
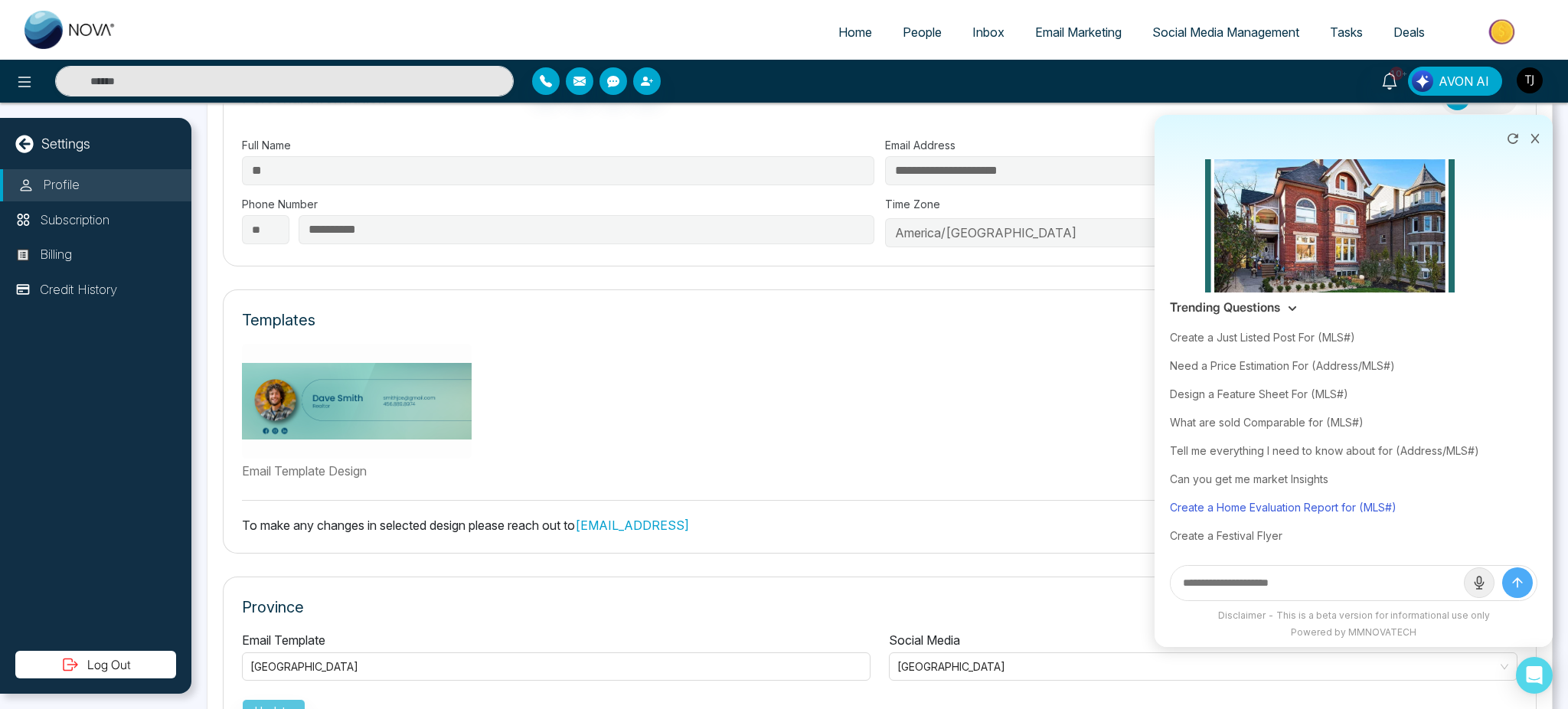
click at [1294, 503] on div "Create a Home Evaluation Report for (MLS#)" at bounding box center [1353, 507] width 367 height 29
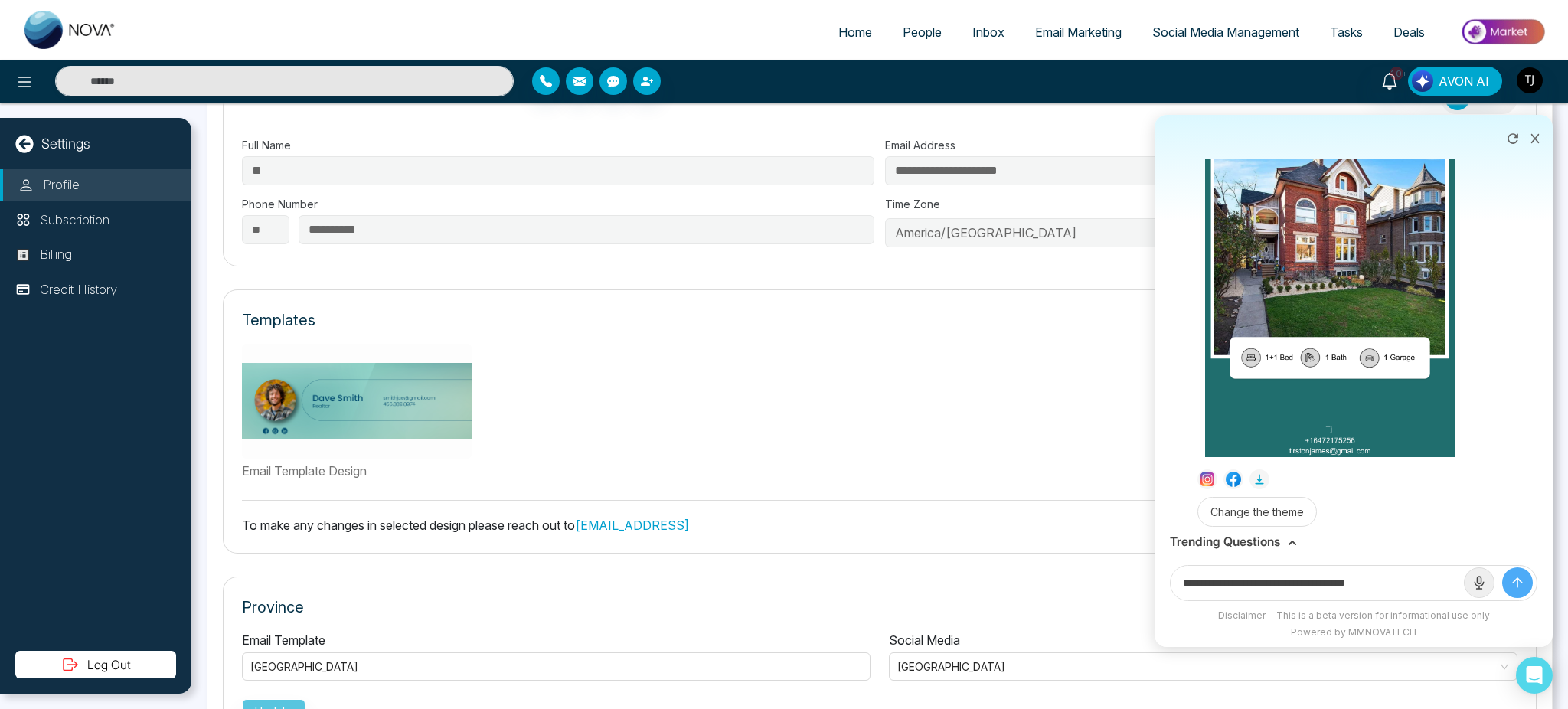
click at [1420, 583] on input "**********" at bounding box center [1317, 583] width 293 height 35
paste input "**********"
type input "**********"
click at [1502, 568] on button "submit" at bounding box center [1517, 582] width 30 height 30
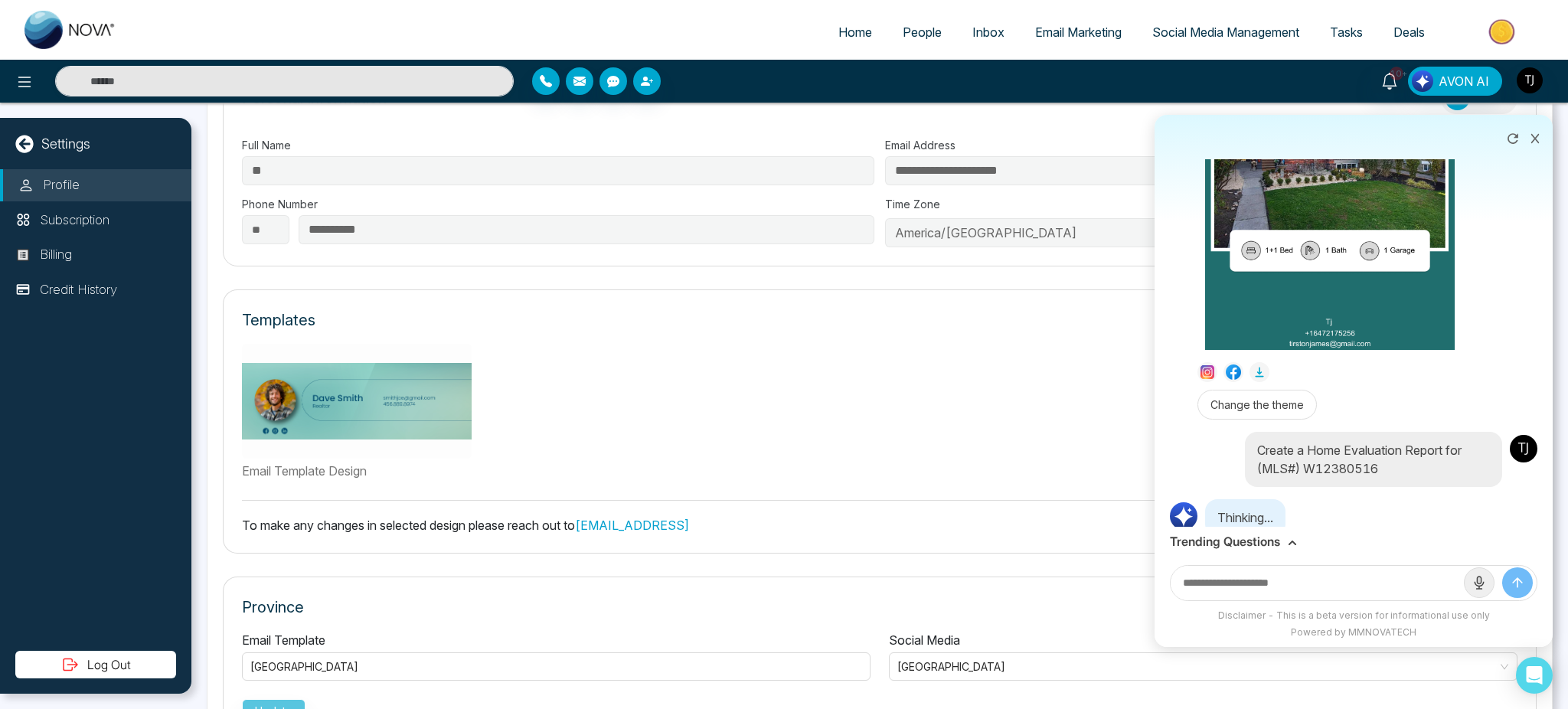
scroll to position [1960, 0]
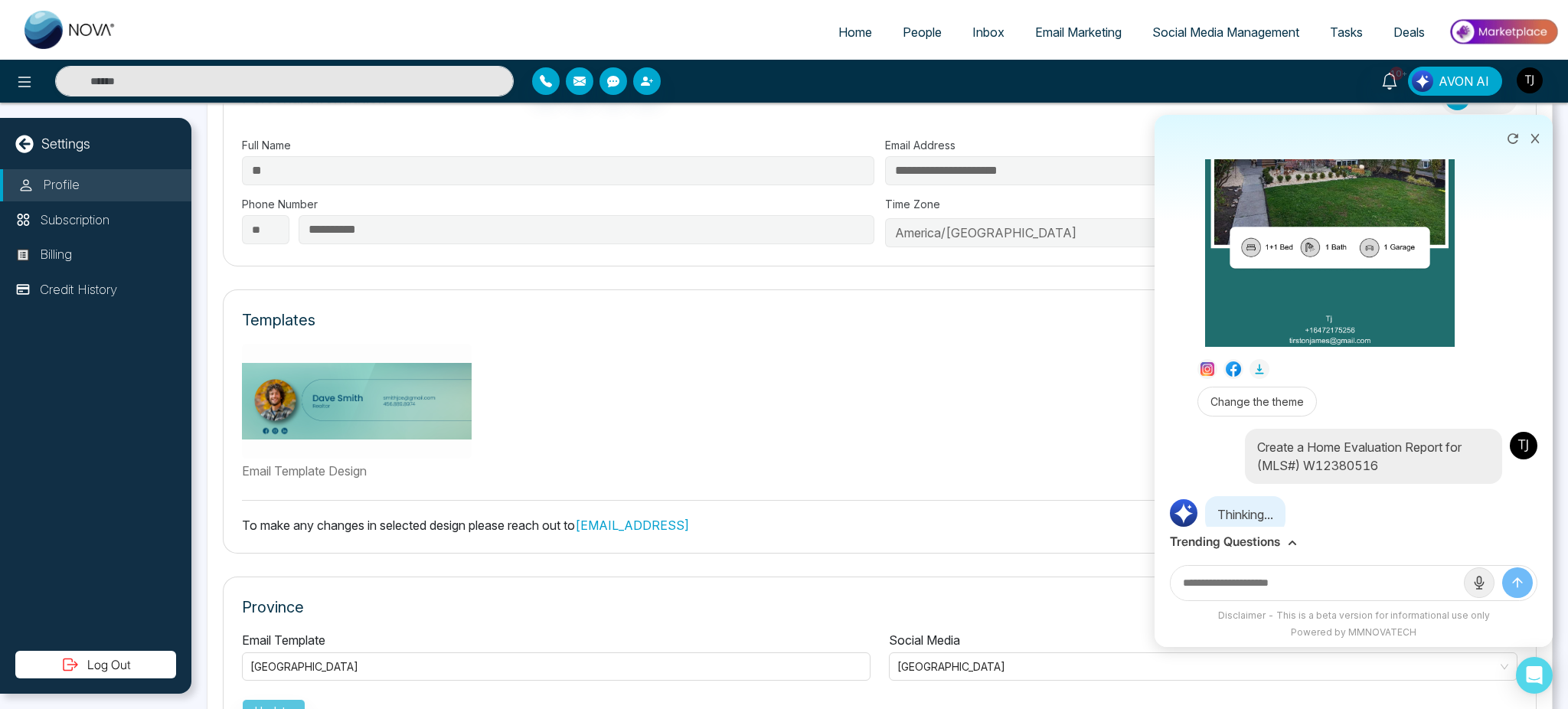
click at [1302, 445] on p "Create a Home Evaluation Report for (MLS#) W12380516" at bounding box center [1373, 456] width 233 height 36
drag, startPoint x: 1302, startPoint y: 445, endPoint x: 1374, endPoint y: 445, distance: 72.0
click at [1374, 445] on p "Create a Home Evaluation Report for (MLS#) W12380516" at bounding box center [1373, 456] width 233 height 36
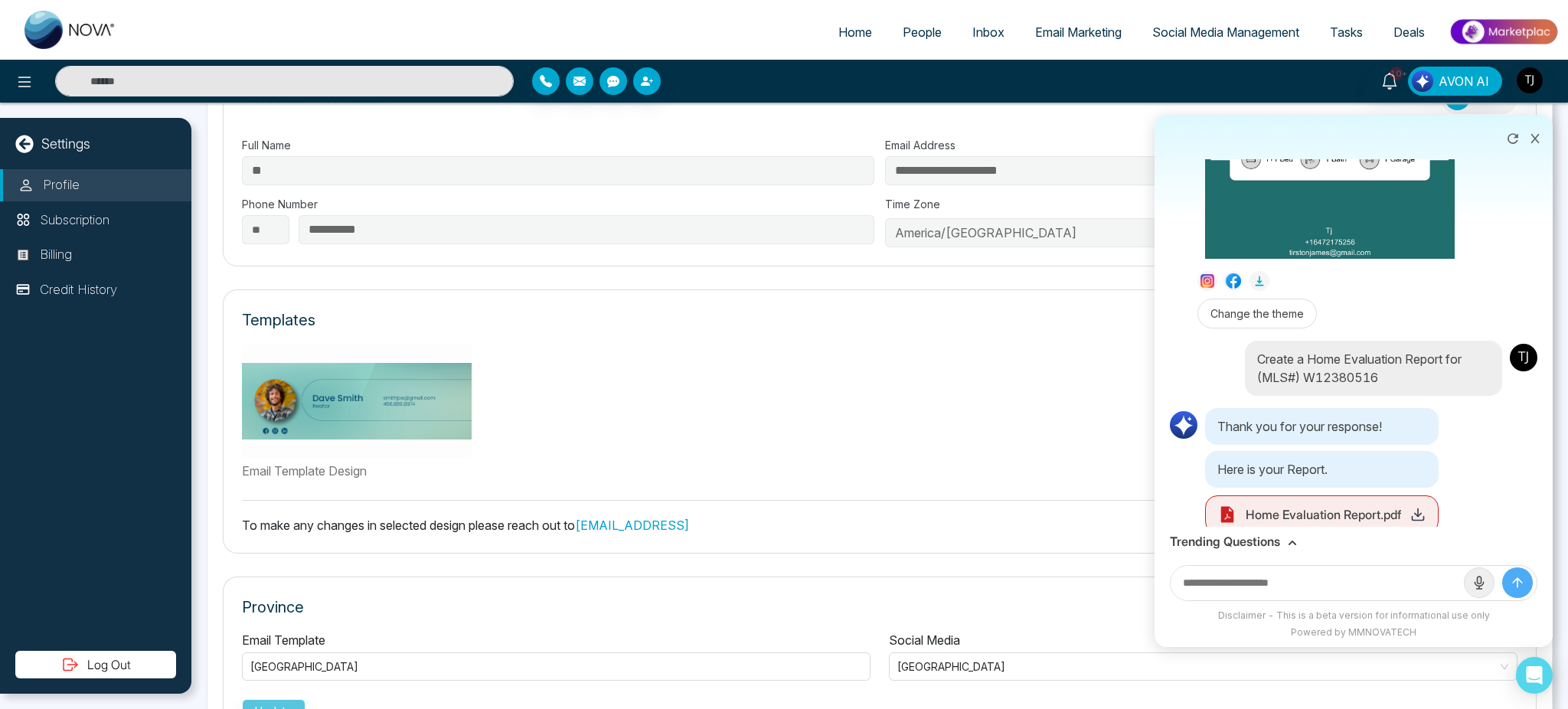
click at [1416, 507] on icon at bounding box center [1418, 515] width 16 height 16
drag, startPoint x: 1325, startPoint y: 450, endPoint x: 1289, endPoint y: 448, distance: 36.1
click at [1289, 451] on p "Here is your Report." at bounding box center [1321, 469] width 233 height 36
click at [1313, 451] on p "Here is your Report." at bounding box center [1321, 469] width 233 height 36
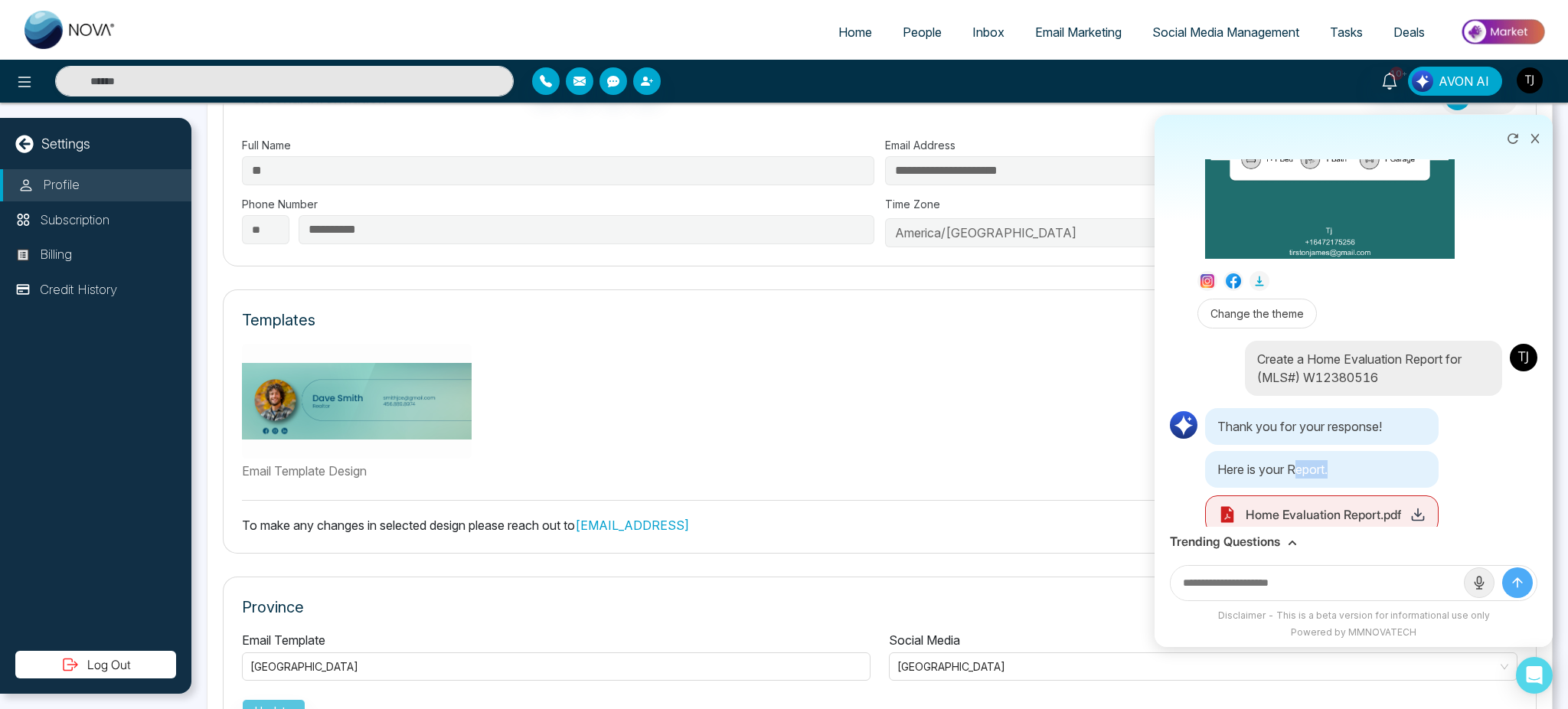
click at [1313, 451] on p "Here is your Report." at bounding box center [1321, 469] width 233 height 36
click at [1307, 451] on p "Here is your Report." at bounding box center [1321, 469] width 233 height 36
click at [1223, 536] on h3 "Trending Questions" at bounding box center [1224, 542] width 110 height 15
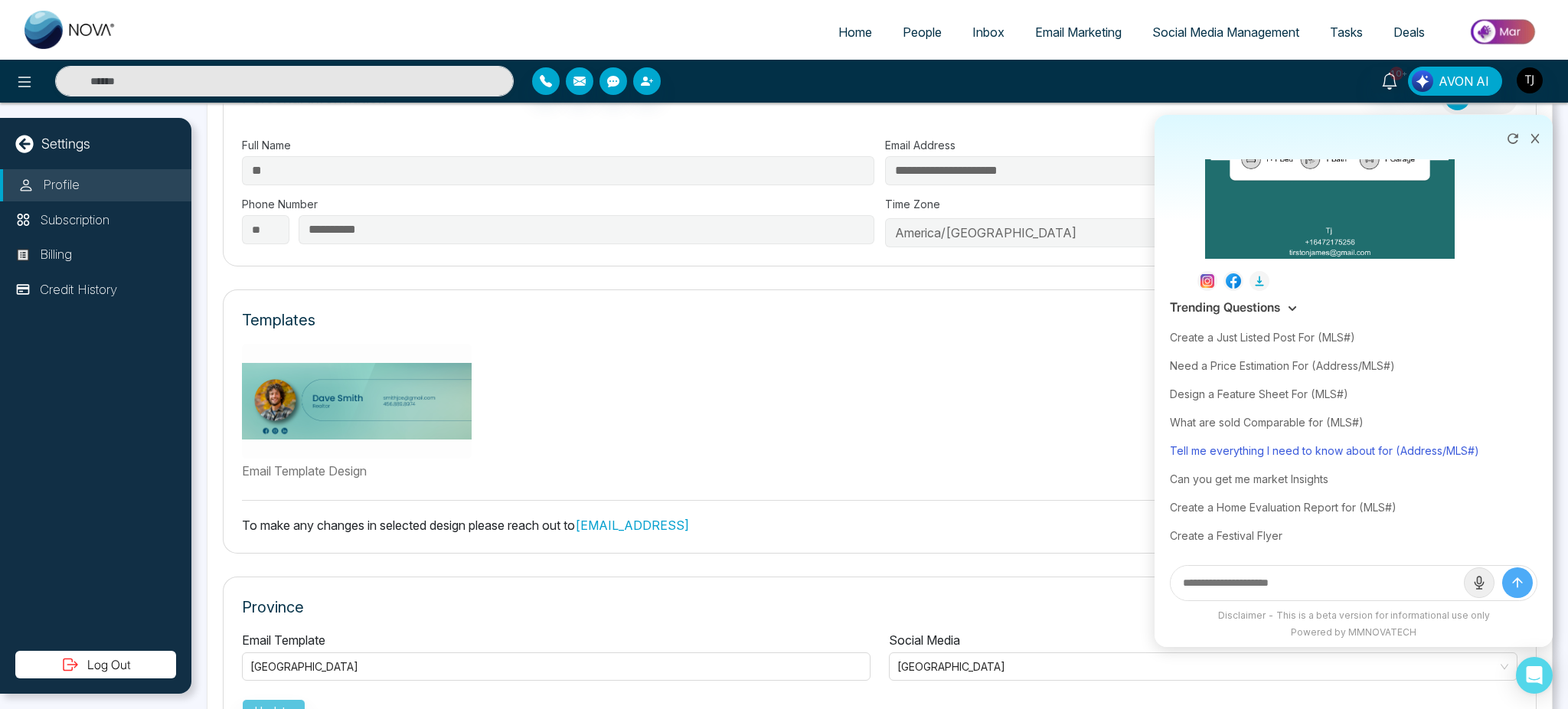
click at [1267, 449] on div "Tell me everything I need to know about for (Address/MLS#)" at bounding box center [1353, 450] width 367 height 29
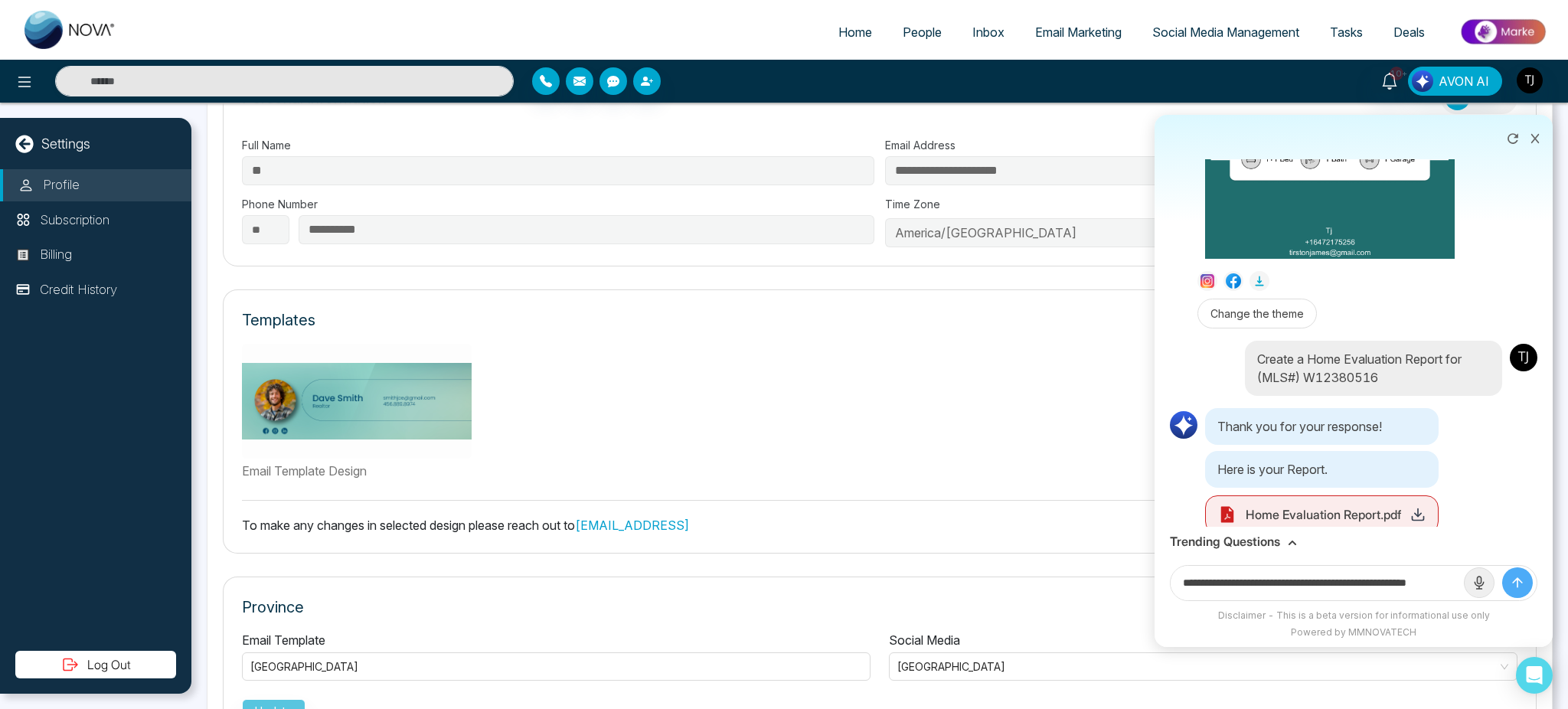
click at [1366, 588] on input "**********" at bounding box center [1317, 583] width 293 height 35
paste input "**********"
type input "**********"
click at [1502, 568] on button "submit" at bounding box center [1517, 582] width 30 height 30
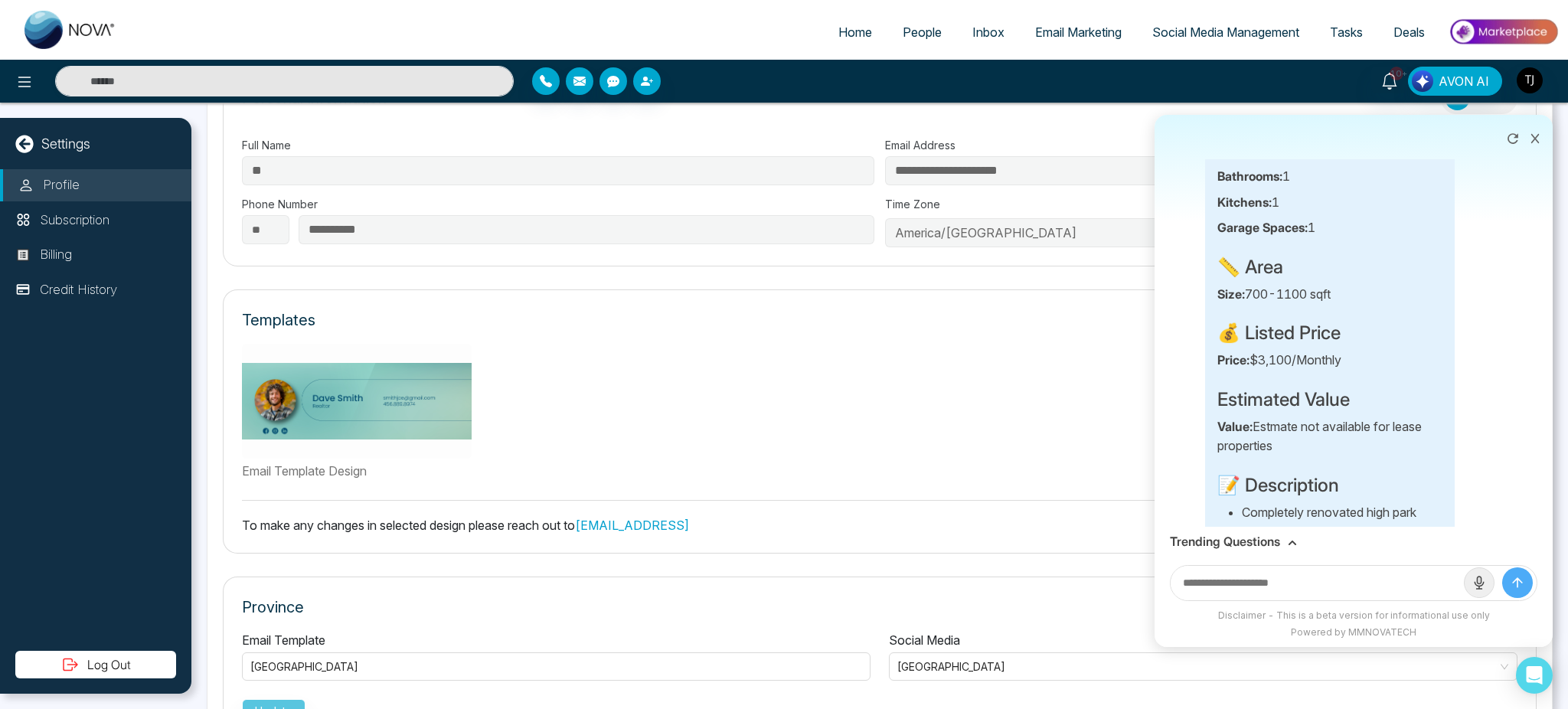
scroll to position [2624, 0]
drag, startPoint x: 1292, startPoint y: 461, endPoint x: 1284, endPoint y: 458, distance: 8.5
click at [1284, 458] on p "Value: Estmate not available for lease properties" at bounding box center [1329, 438] width 225 height 39
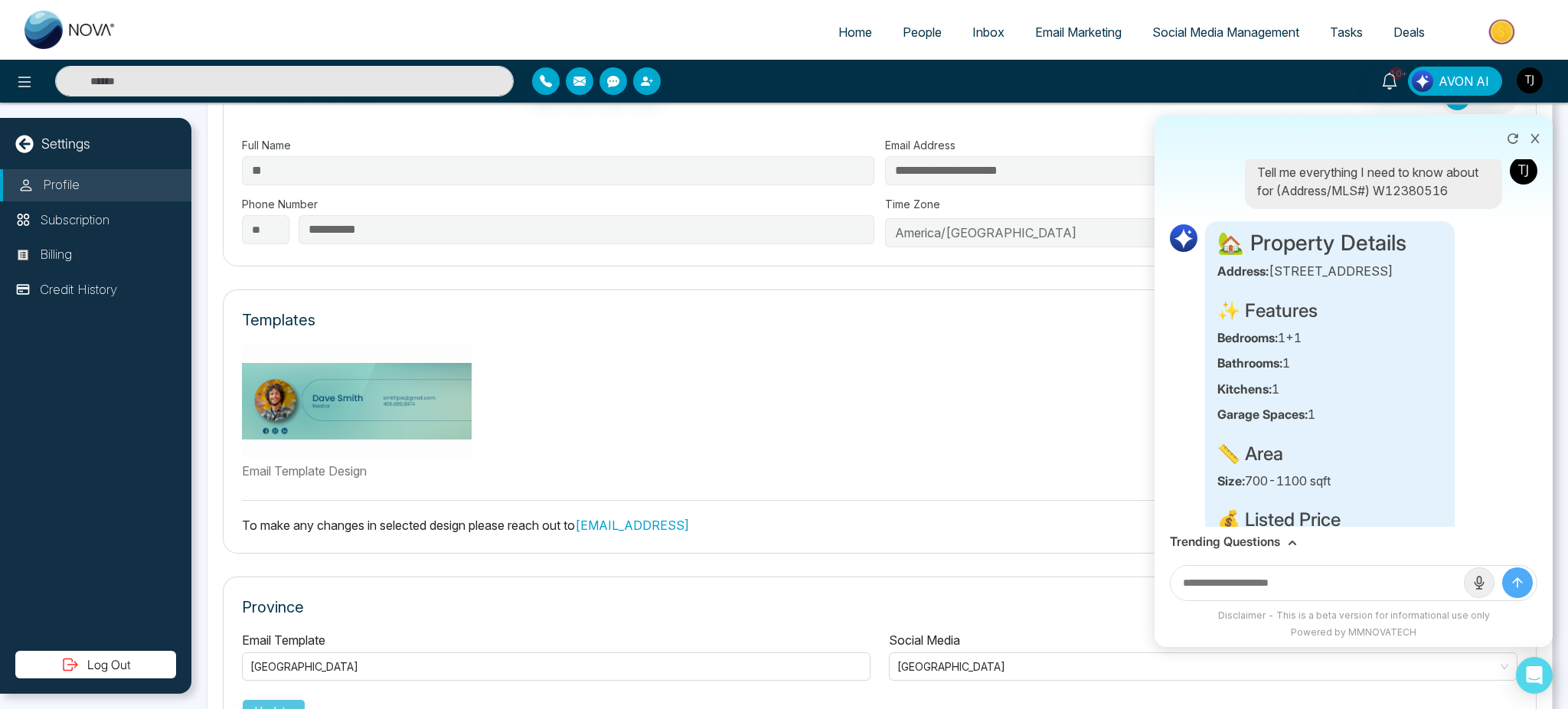
scroll to position [2432, 0]
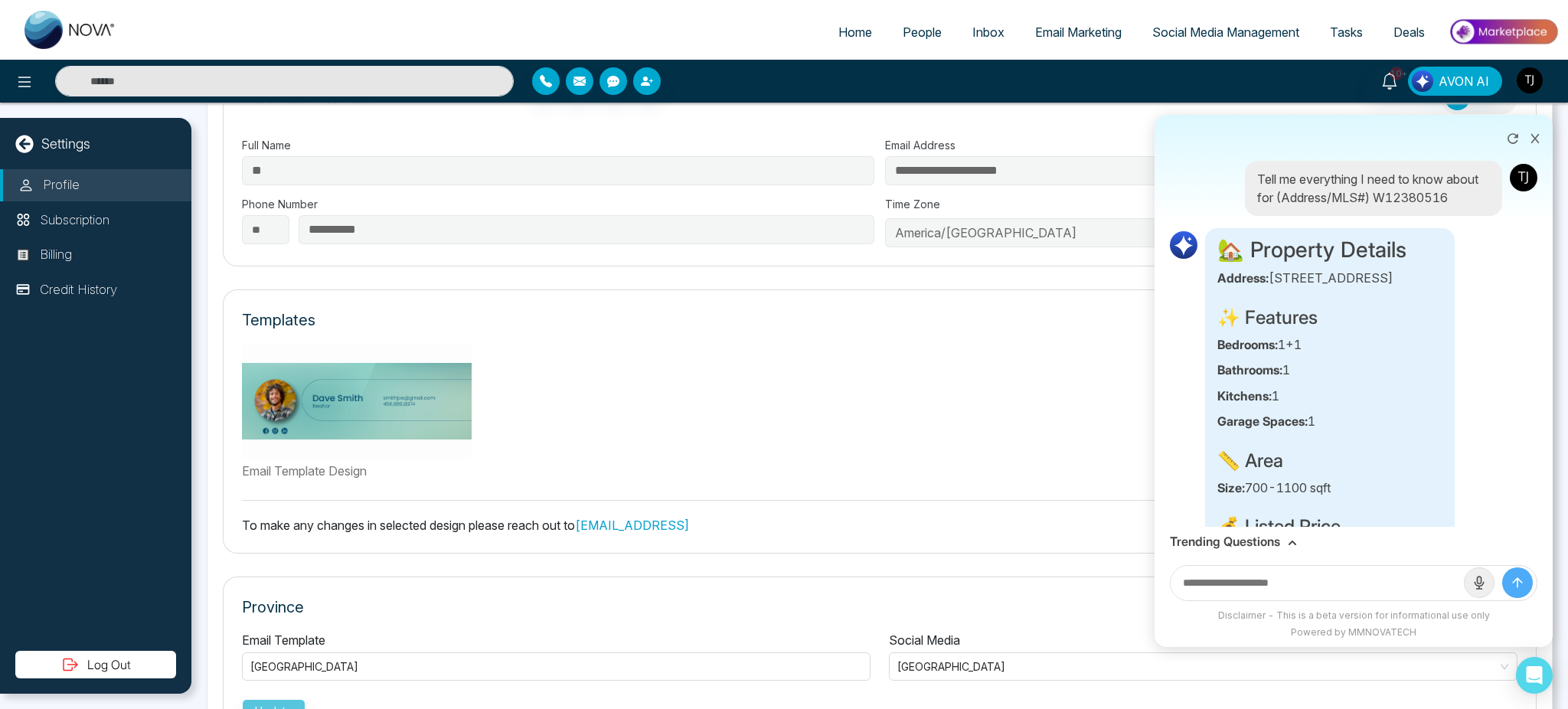
click at [1532, 82] on img "button" at bounding box center [1530, 81] width 26 height 26
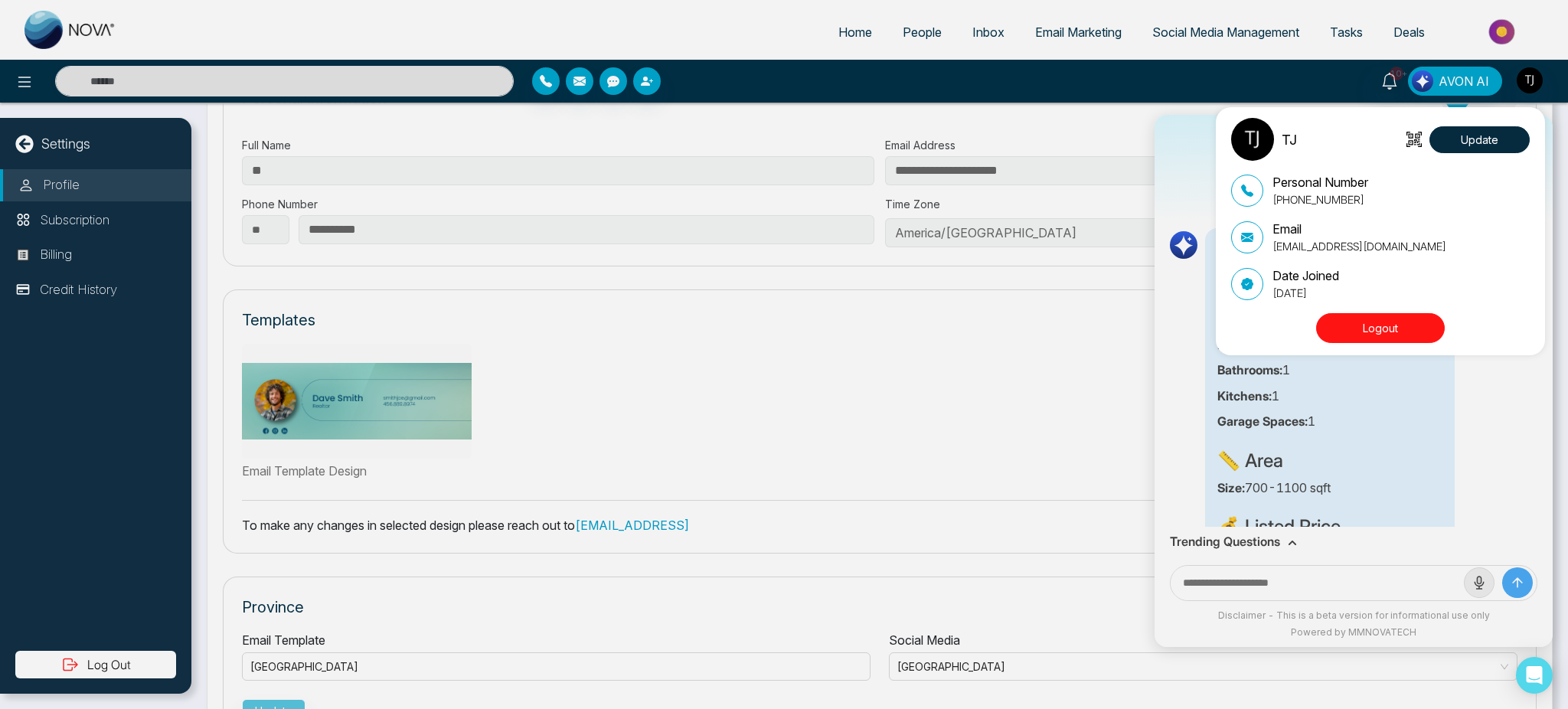
click at [1341, 82] on div "TJ Update Personal Number [PHONE_NUMBER] Email [EMAIL_ADDRESS][DOMAIN_NAME] Dat…" at bounding box center [784, 354] width 1568 height 709
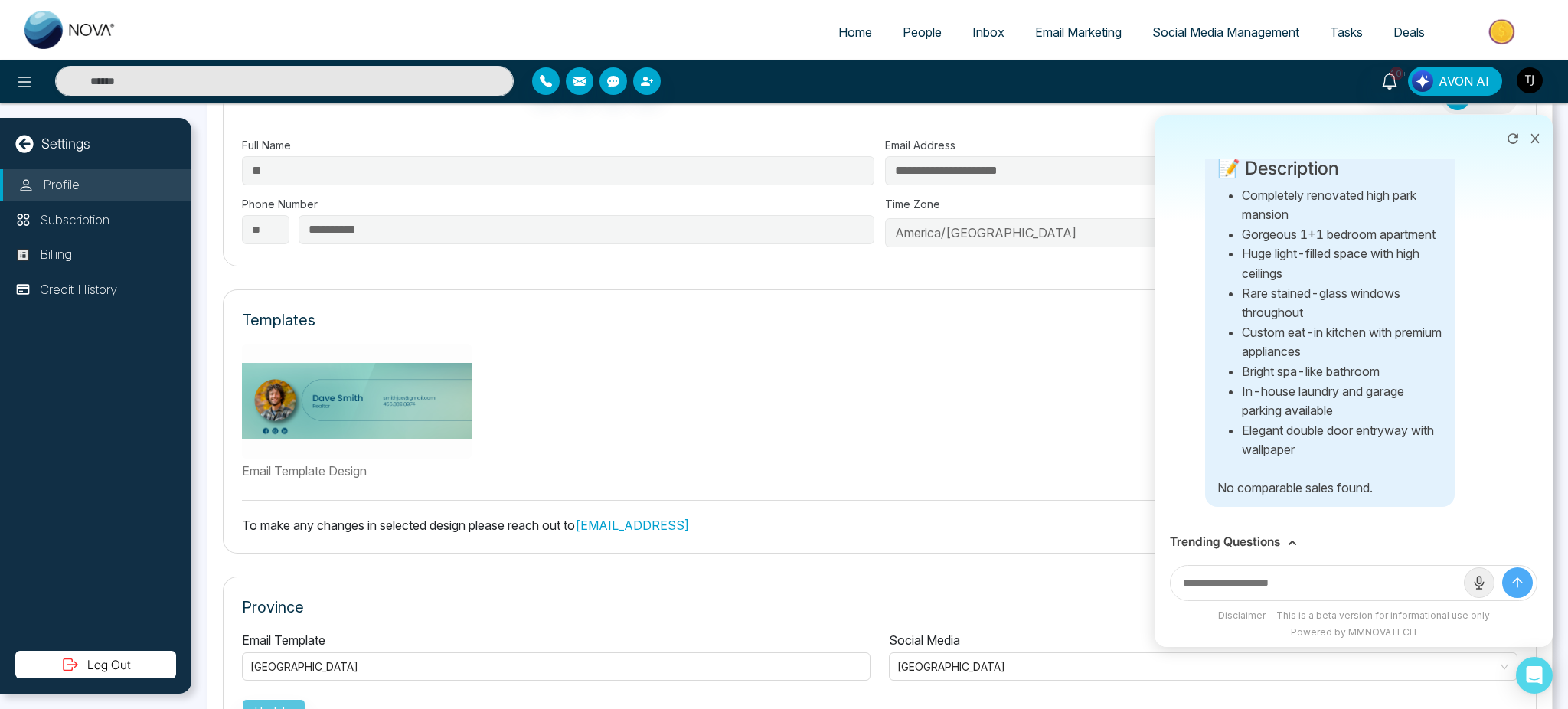
scroll to position [2981, 0]
click at [1536, 140] on icon at bounding box center [1535, 138] width 9 height 10
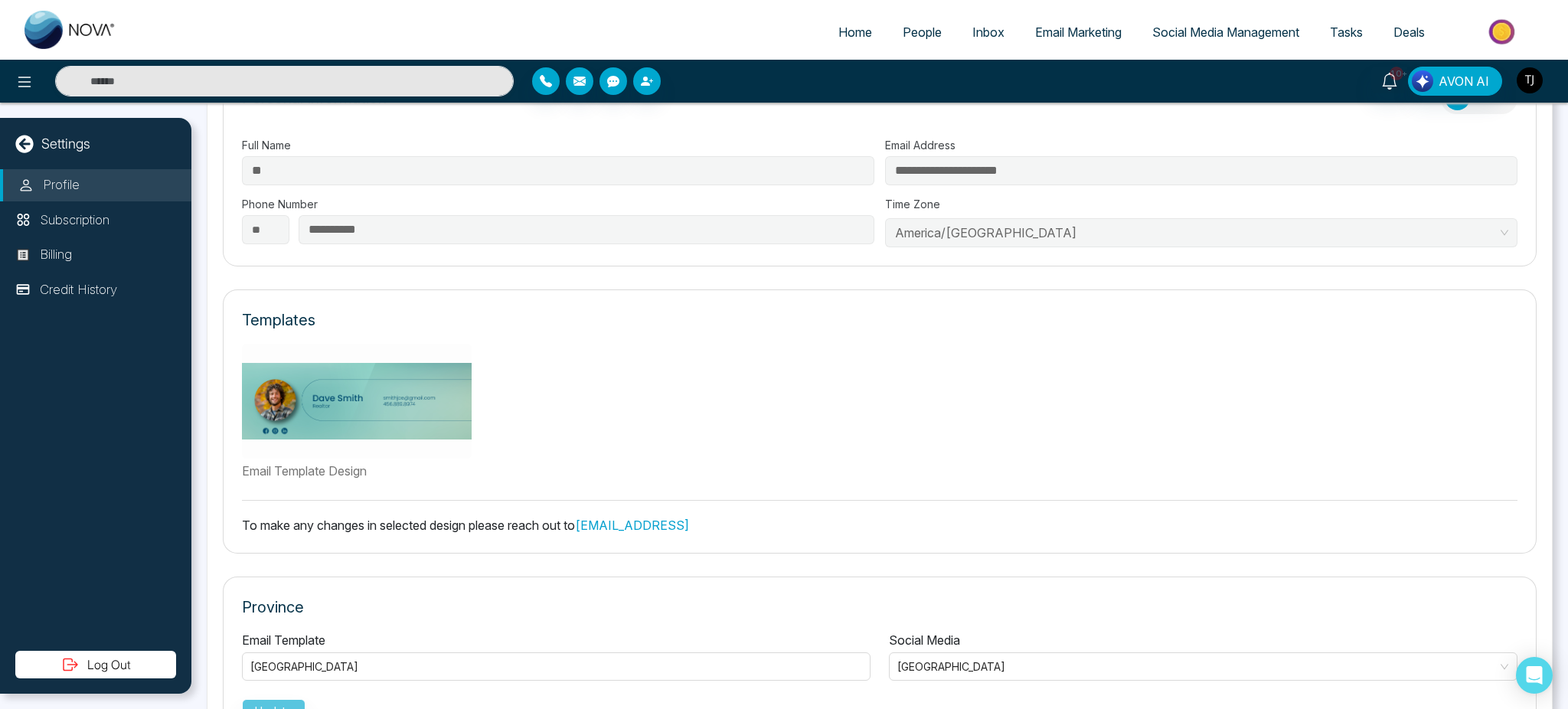
click at [1529, 83] on img "button" at bounding box center [1530, 81] width 26 height 26
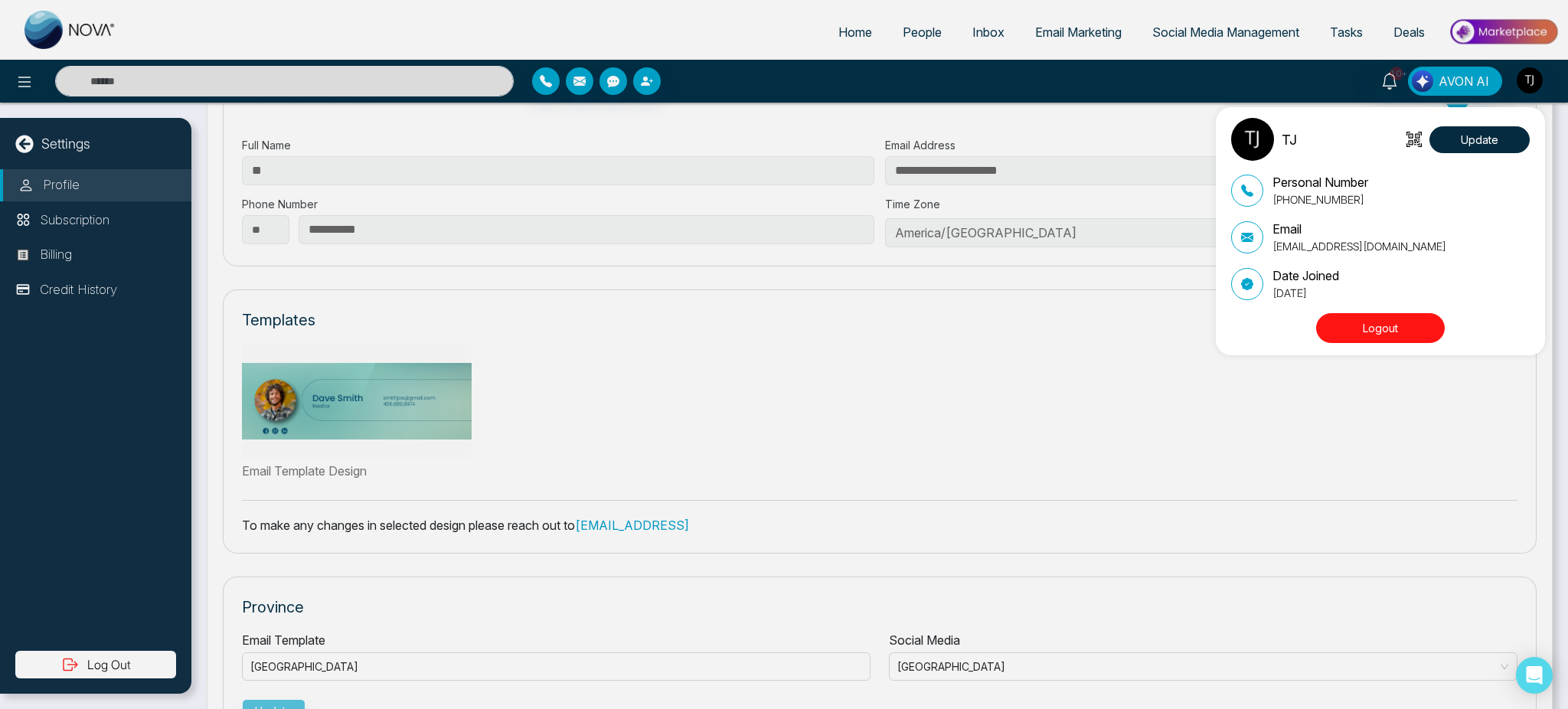
click at [1048, 312] on div "TJ Update Personal Number [PHONE_NUMBER] Email [EMAIL_ADDRESS][DOMAIN_NAME] Dat…" at bounding box center [784, 354] width 1568 height 709
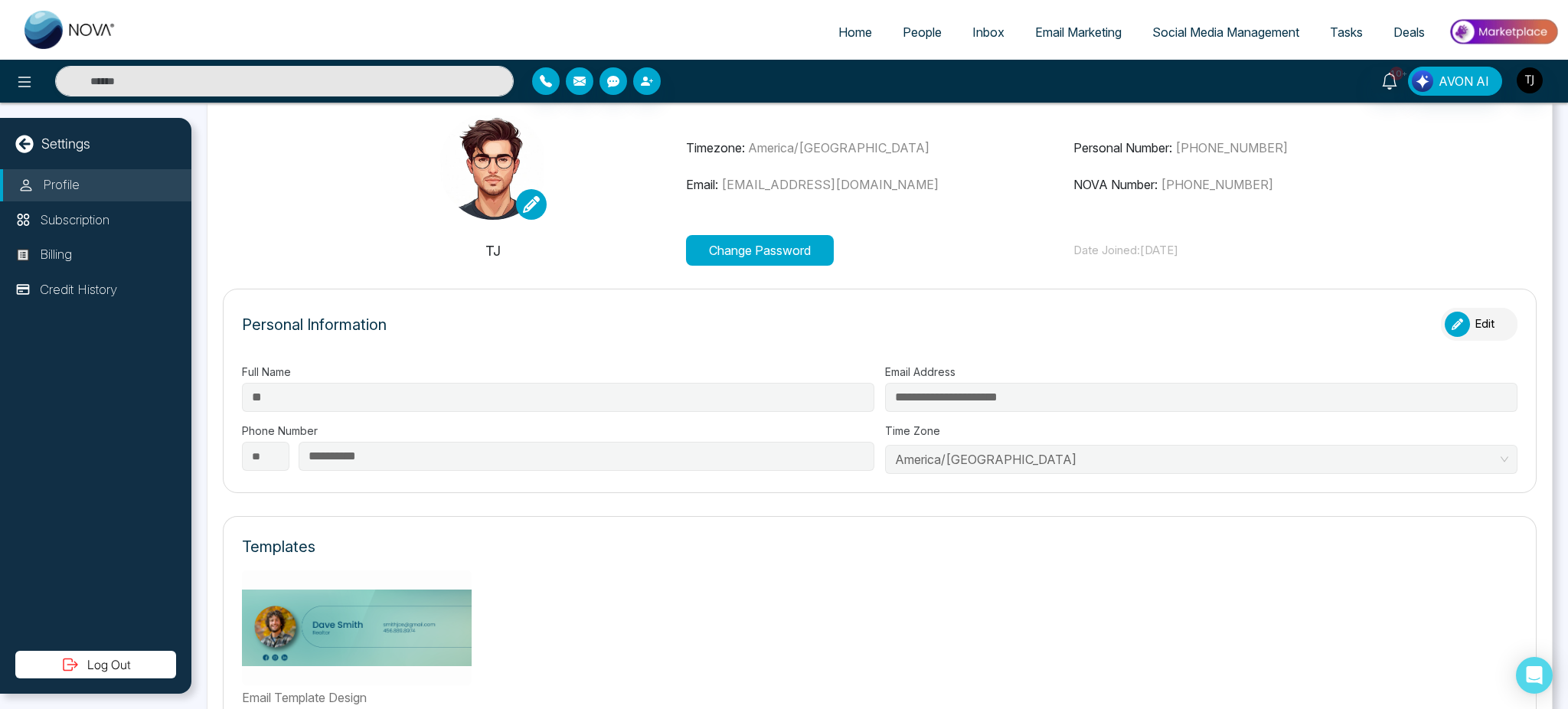
scroll to position [0, 0]
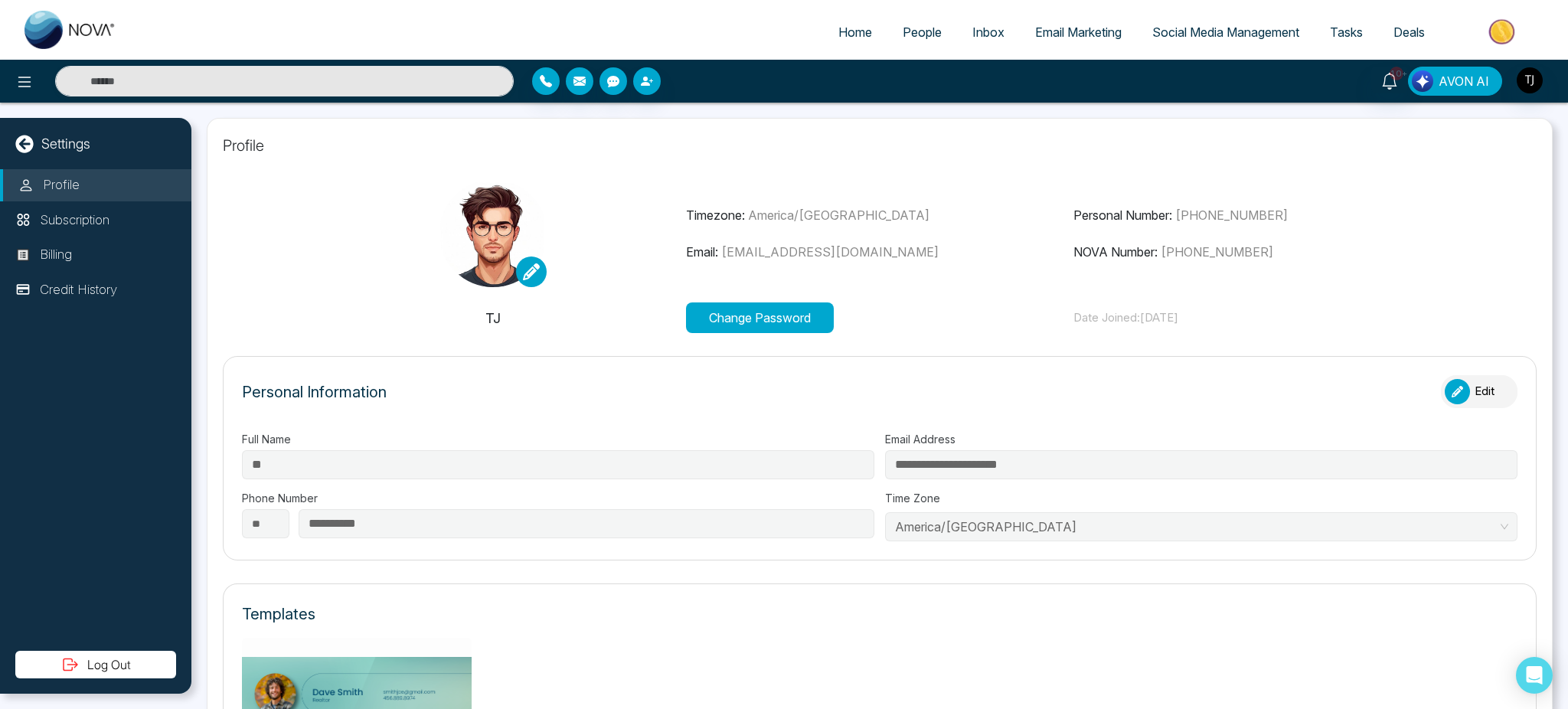
click at [1453, 89] on span "AVON AI" at bounding box center [1464, 81] width 50 height 18
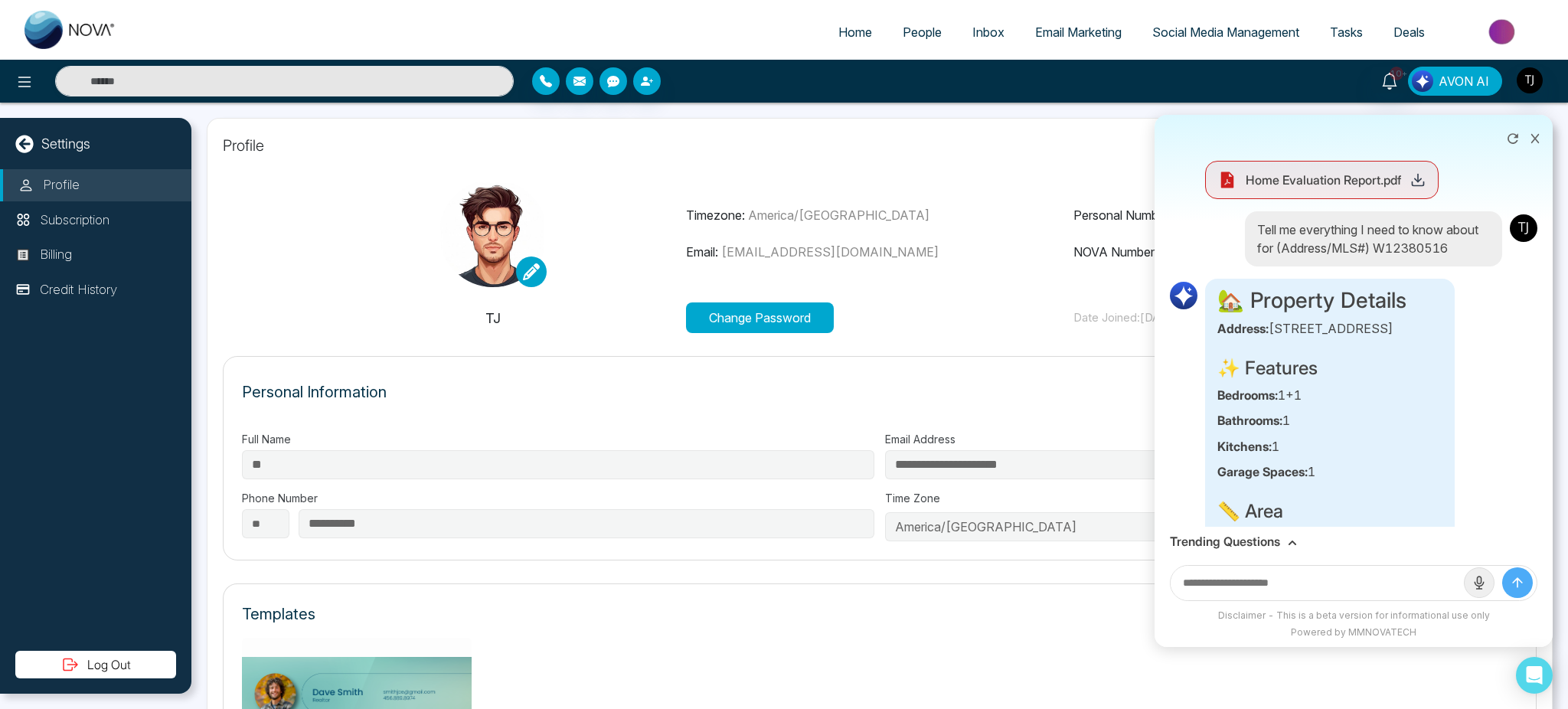
scroll to position [2381, 0]
drag, startPoint x: 1330, startPoint y: 253, endPoint x: 1253, endPoint y: 246, distance: 77.3
click at [1256, 246] on p "Tell me everything I need to know about for (Address/MLS#) W12380516" at bounding box center [1373, 240] width 233 height 36
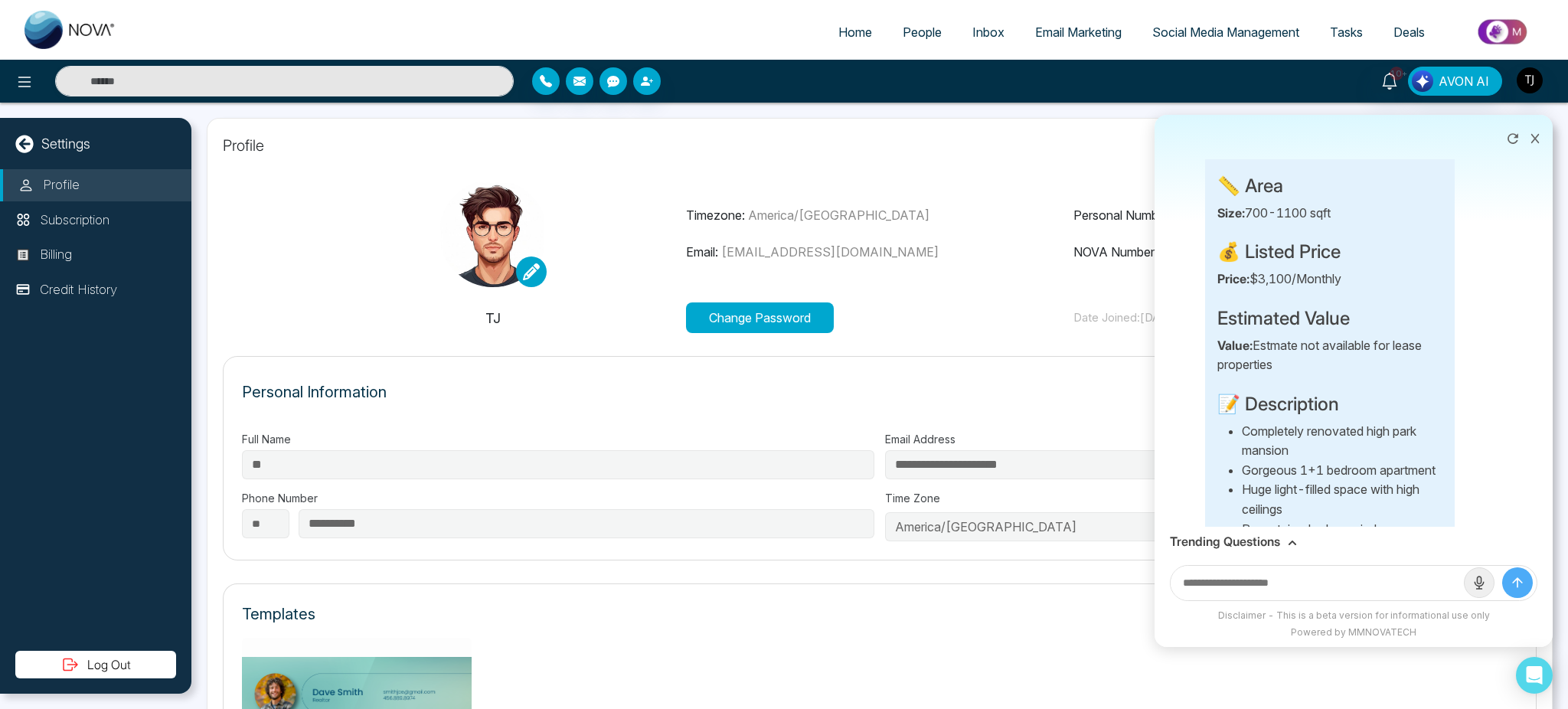
scroll to position [2708, 0]
